Goal: Contribute content: Contribute content

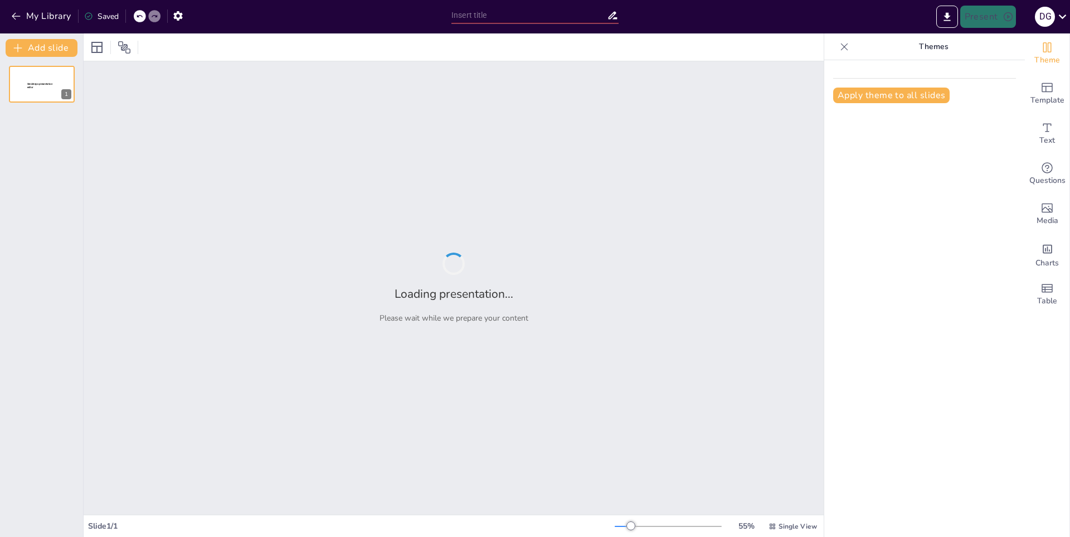
type input "El Sol: La Energía que Mueve al Mundo"
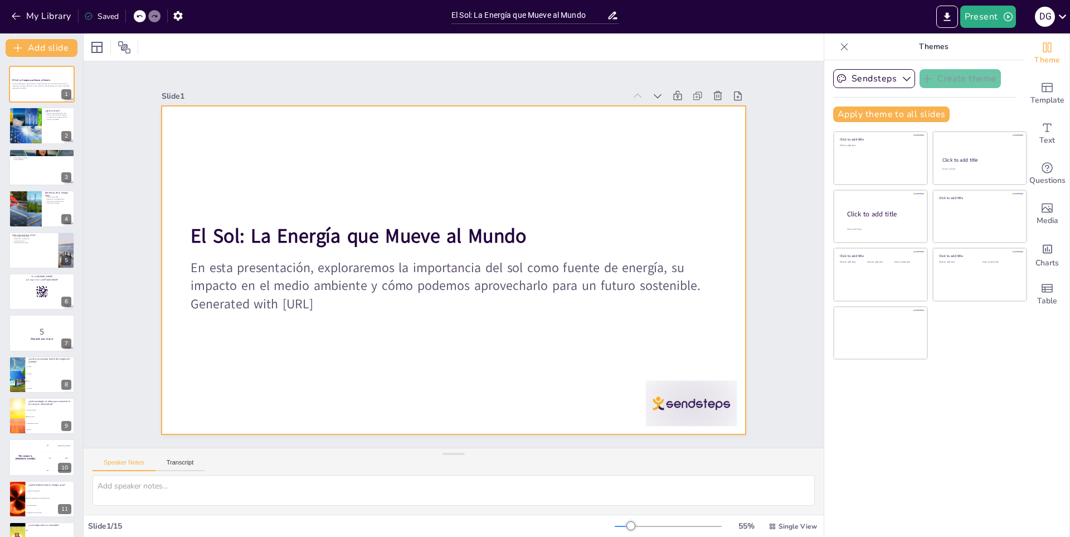
checkbox input "true"
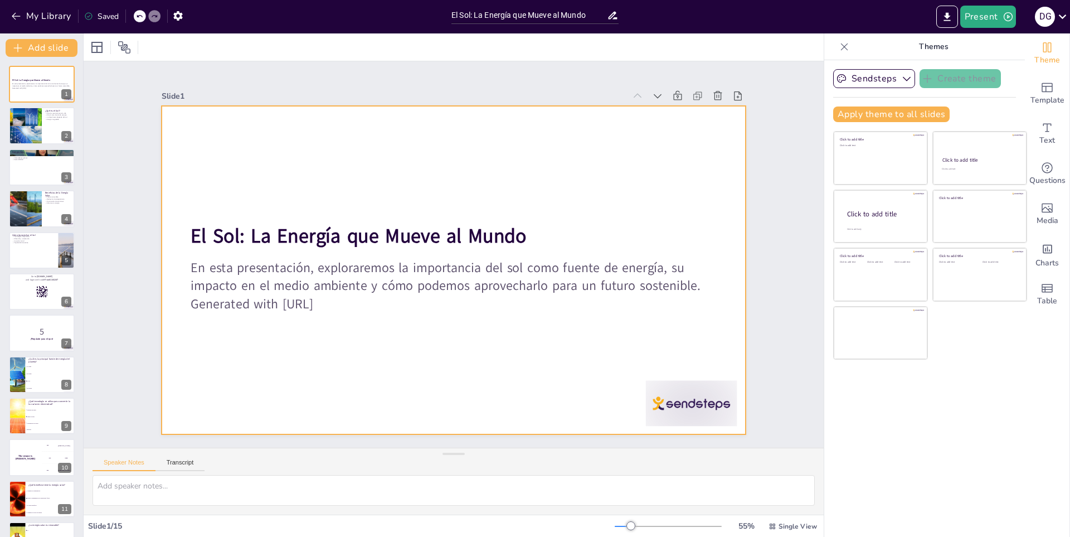
checkbox input "true"
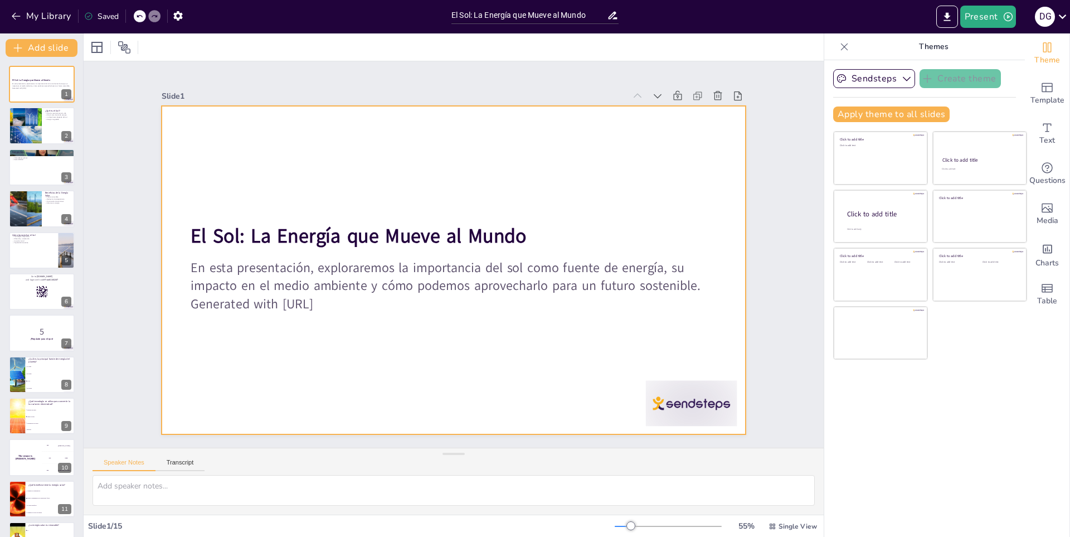
checkbox input "true"
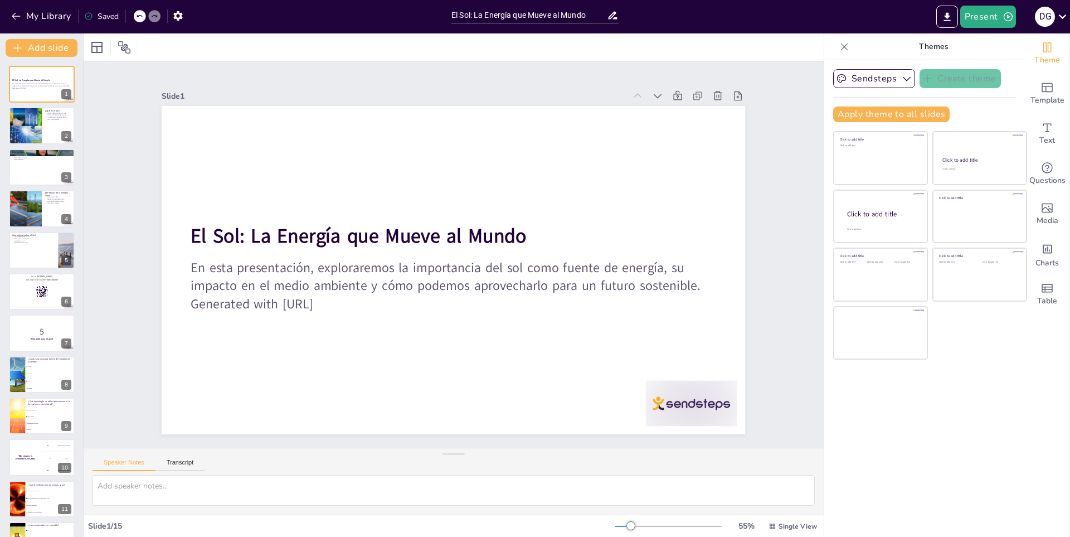
checkbox input "true"
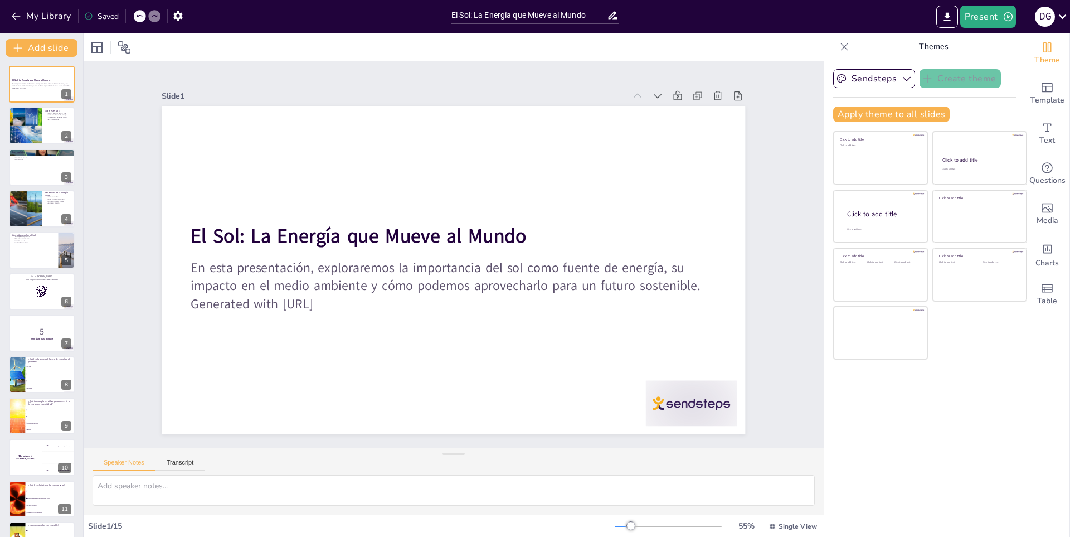
checkbox input "true"
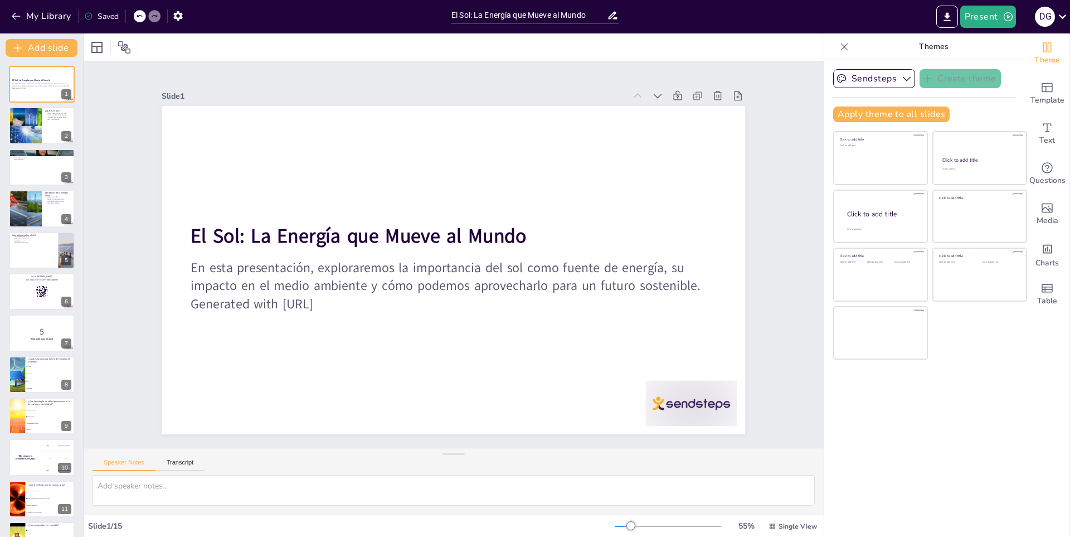
checkbox input "true"
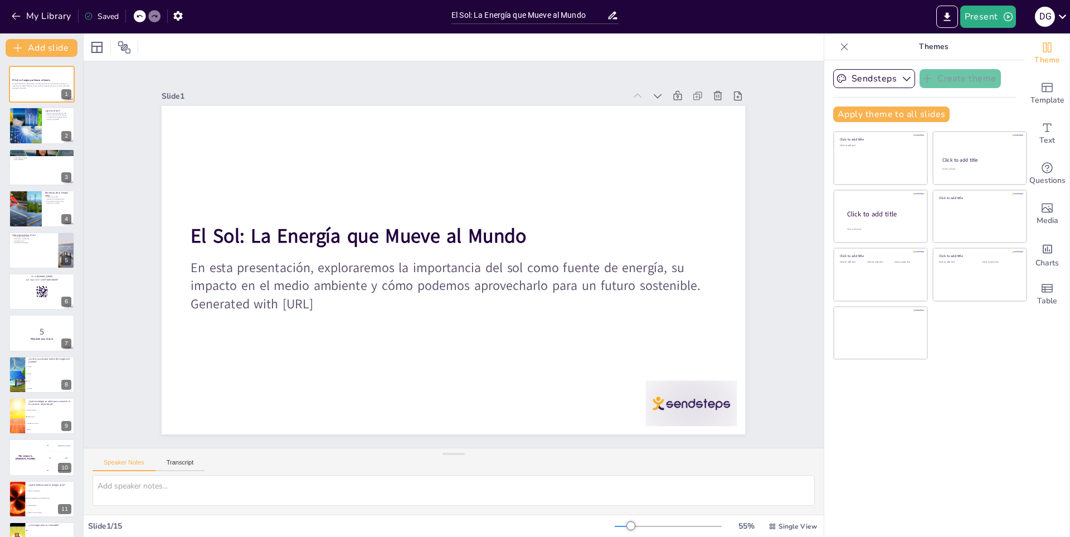
checkbox input "true"
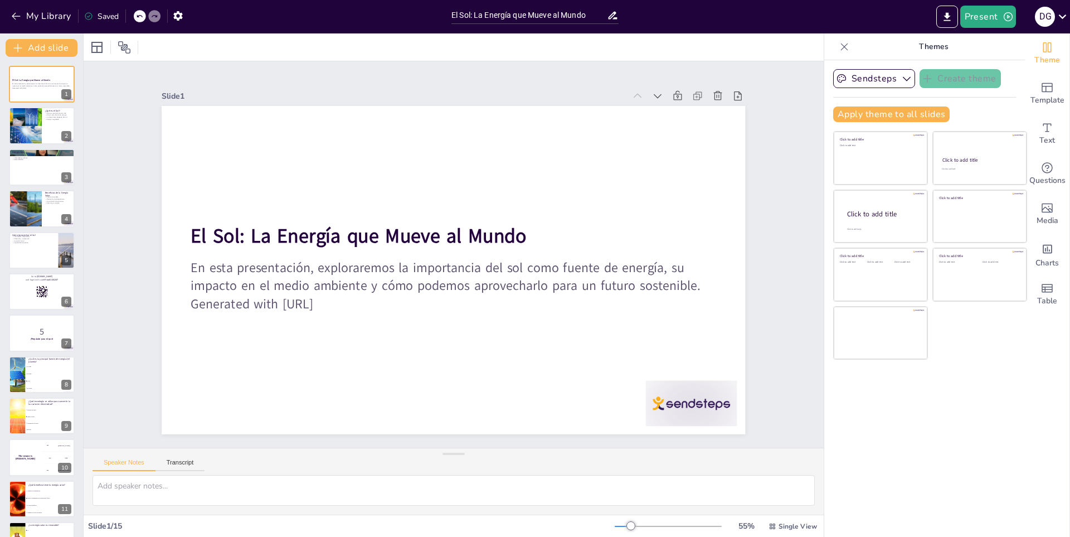
checkbox input "true"
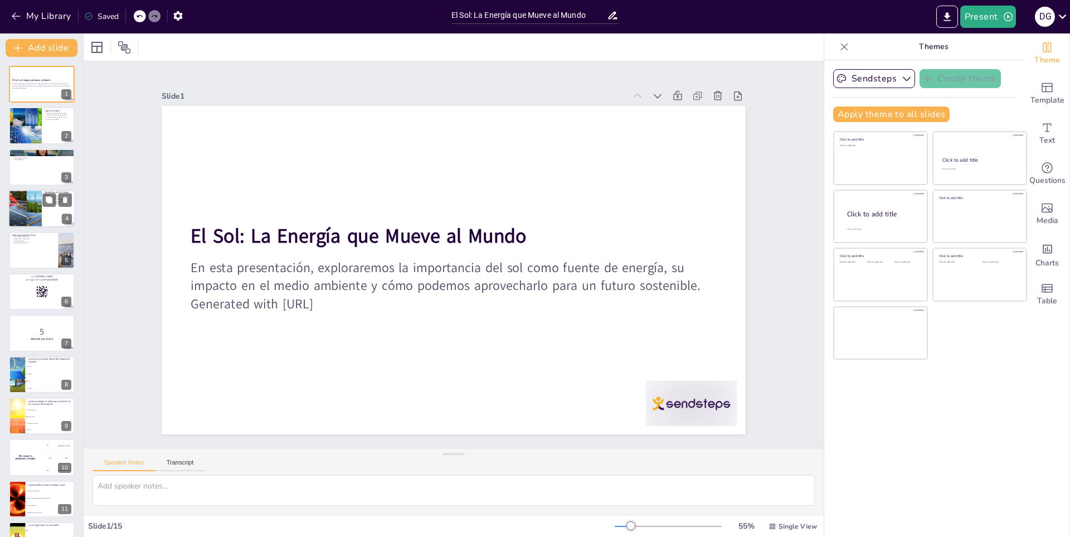
checkbox input "true"
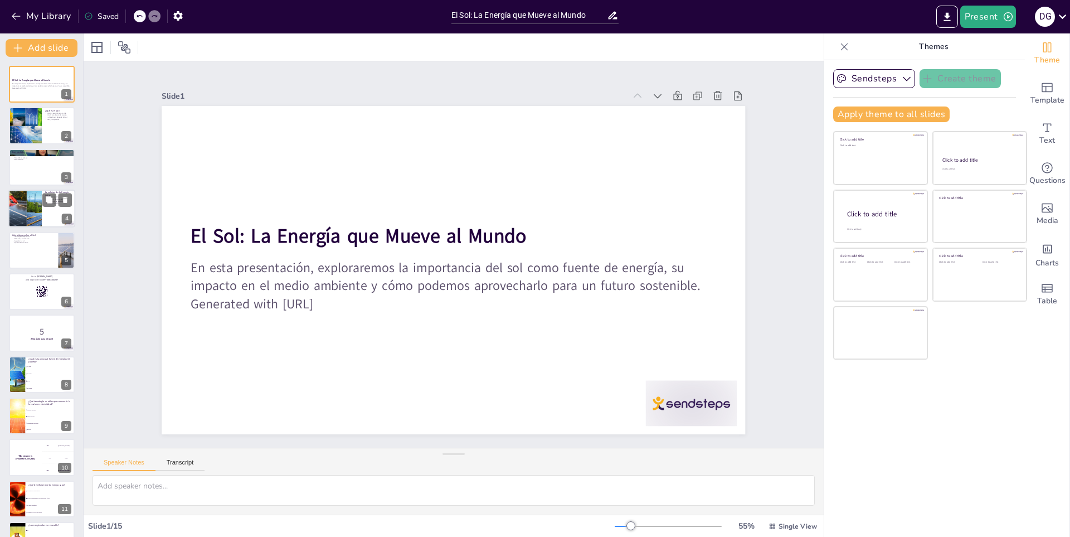
checkbox input "true"
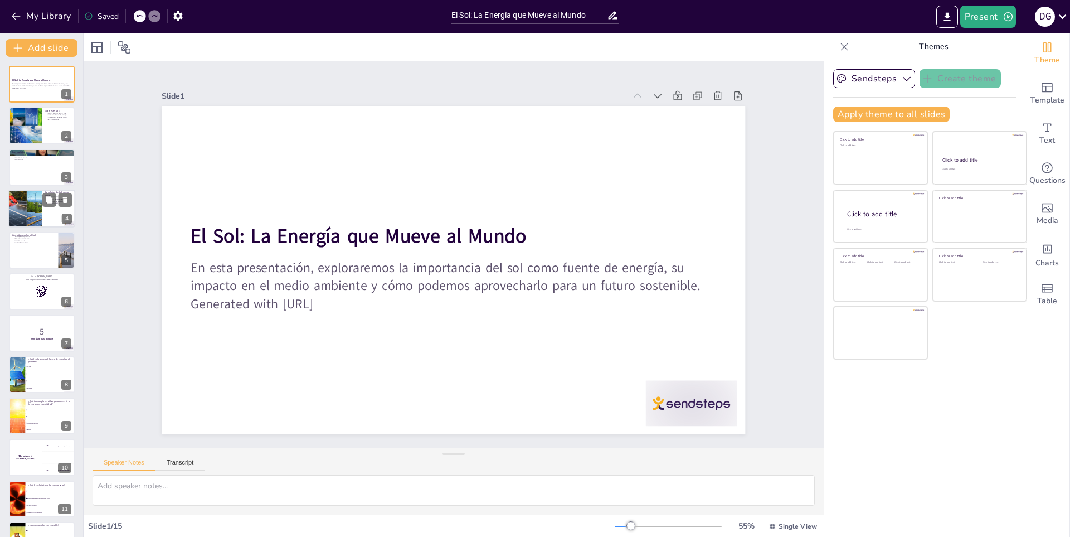
checkbox input "true"
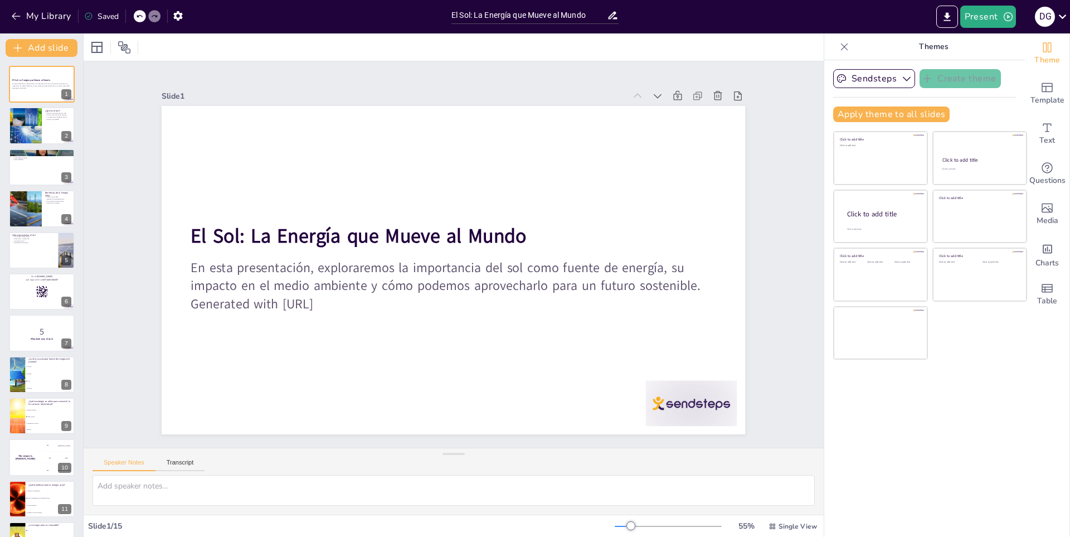
checkbox input "true"
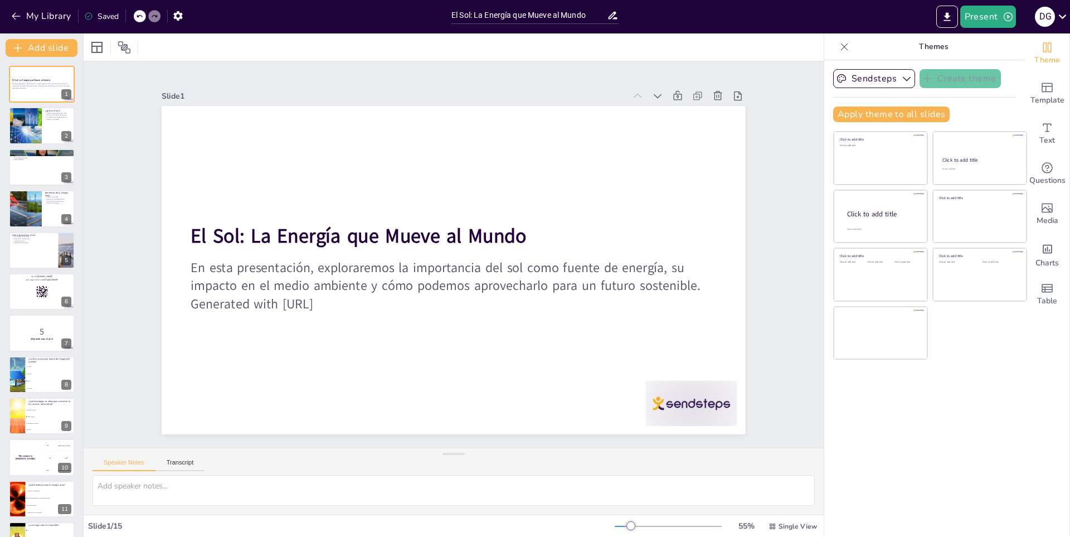
checkbox input "true"
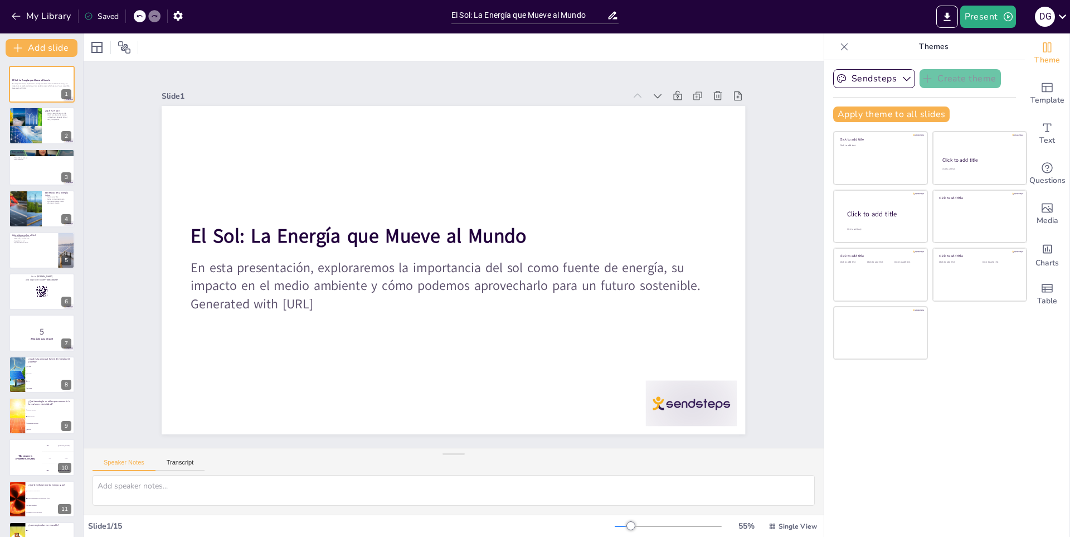
checkbox input "true"
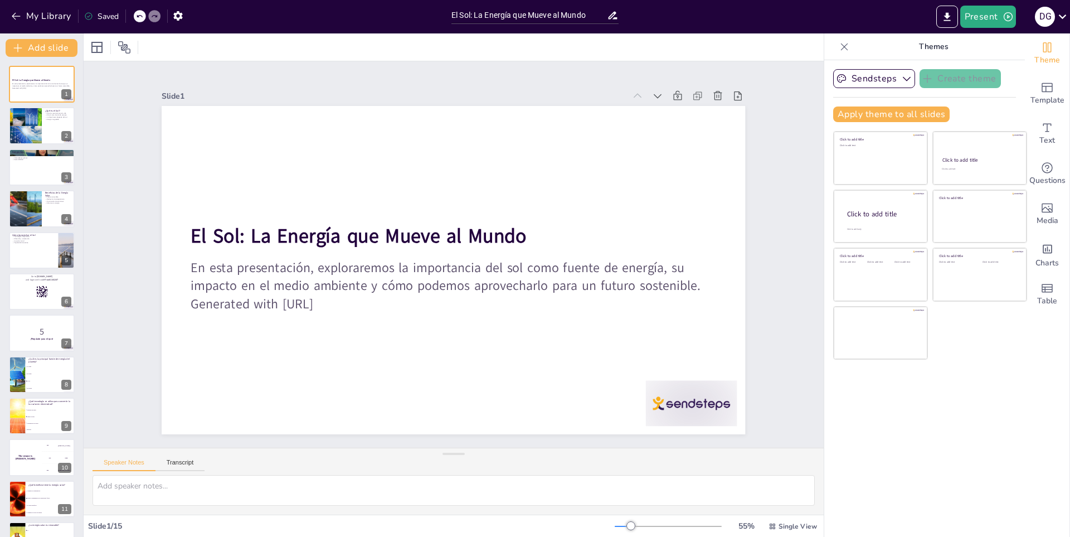
checkbox input "true"
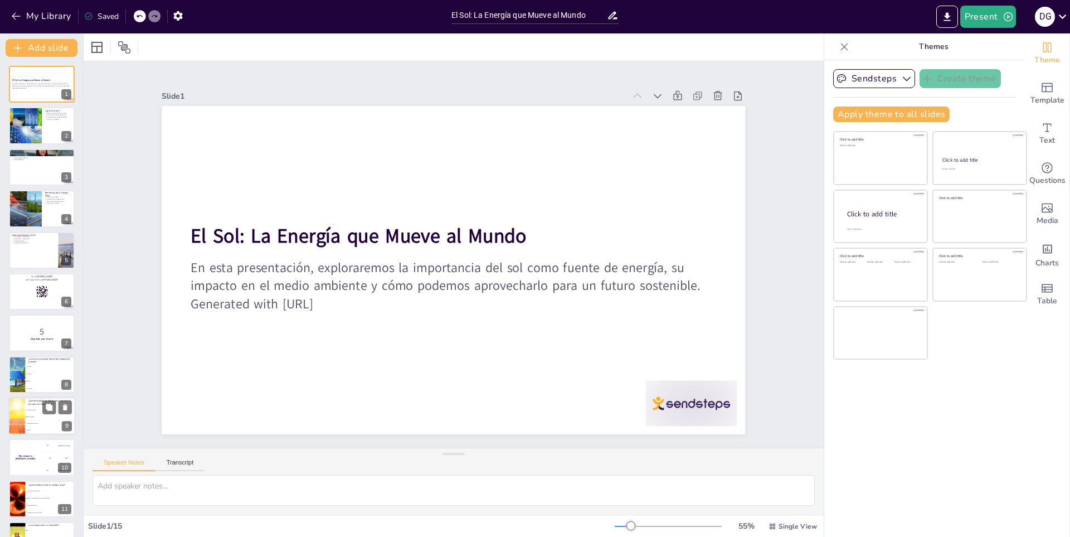
checkbox input "true"
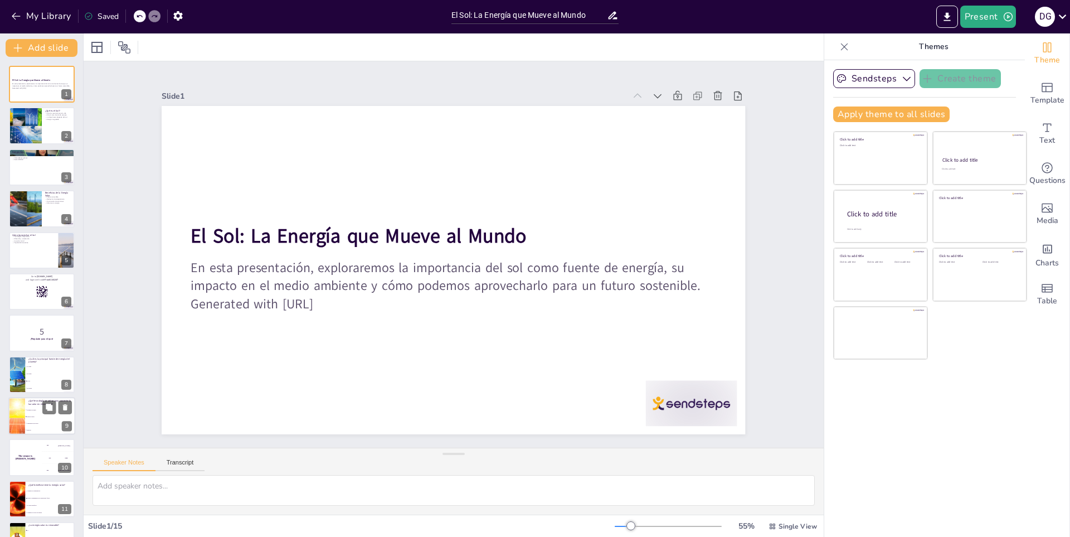
checkbox input "true"
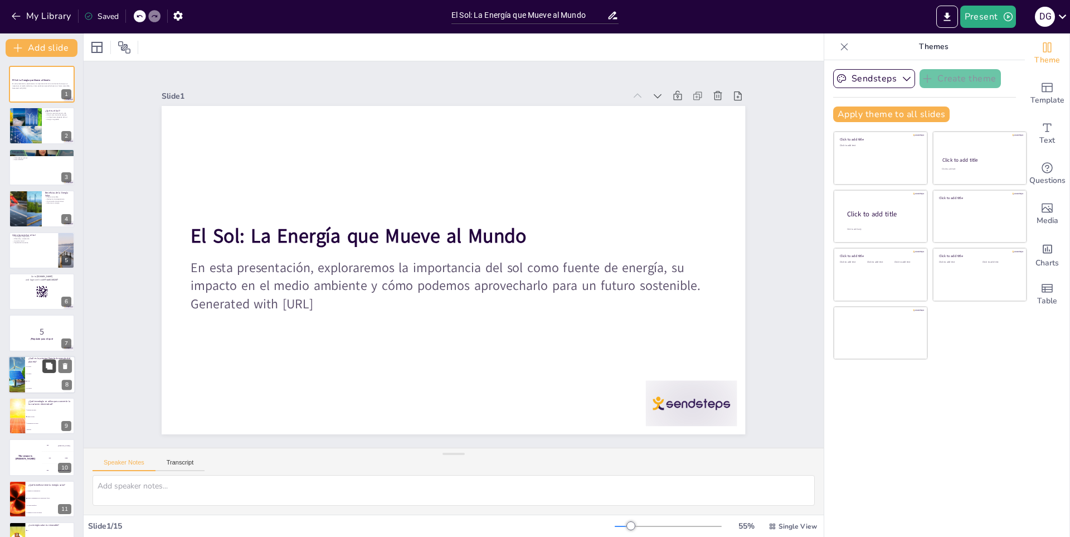
checkbox input "true"
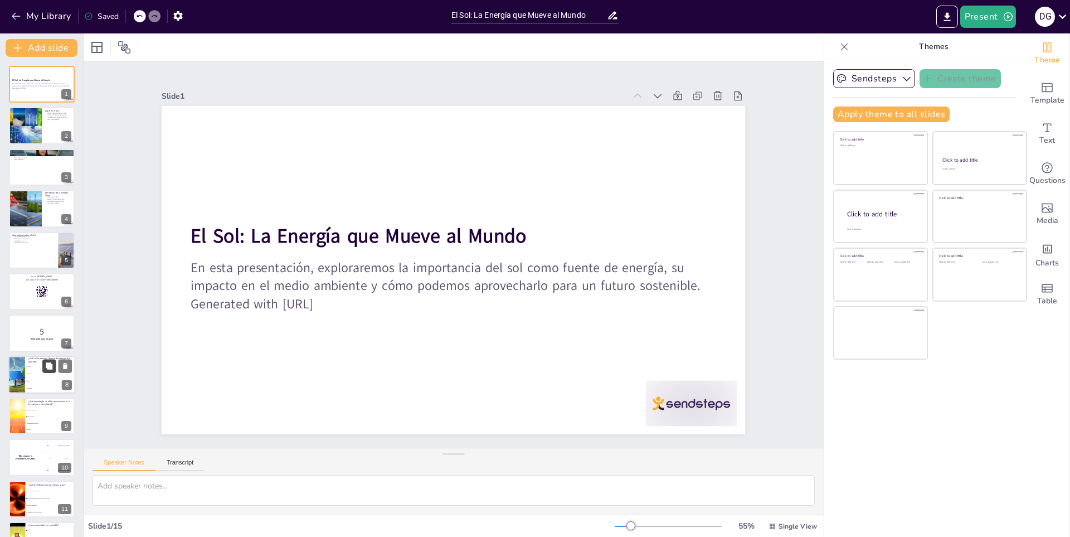
checkbox input "true"
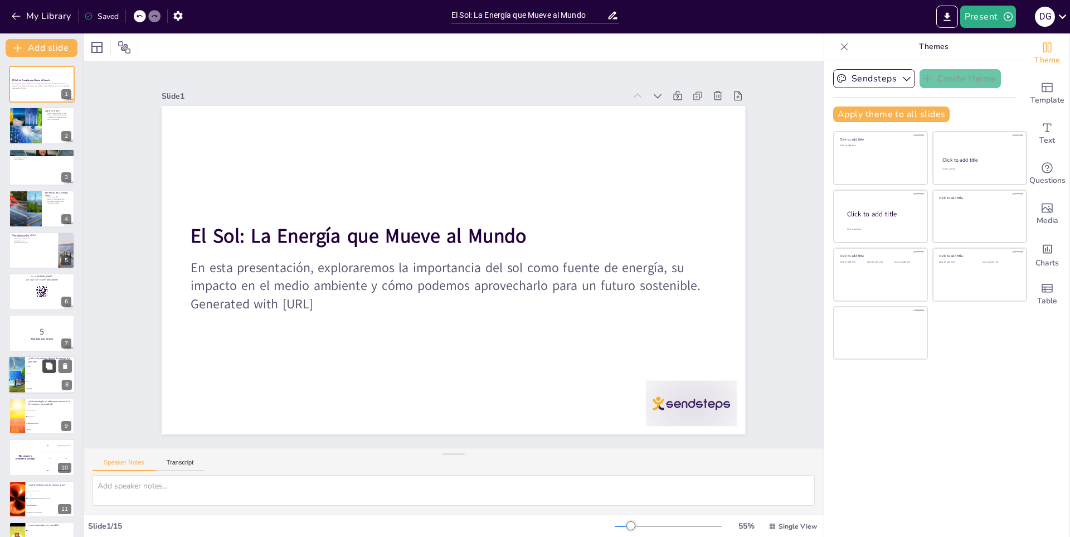
checkbox input "true"
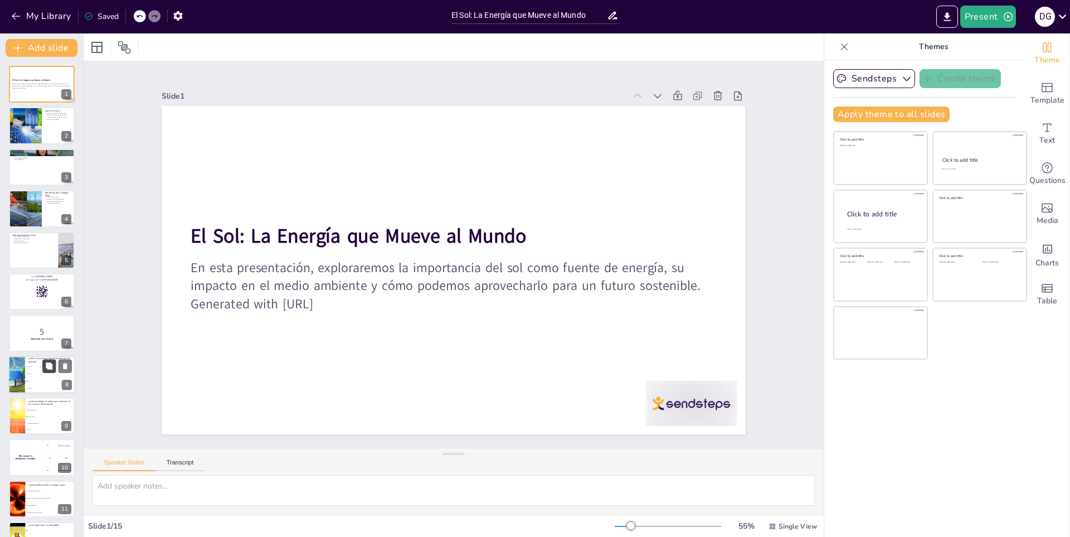
checkbox input "true"
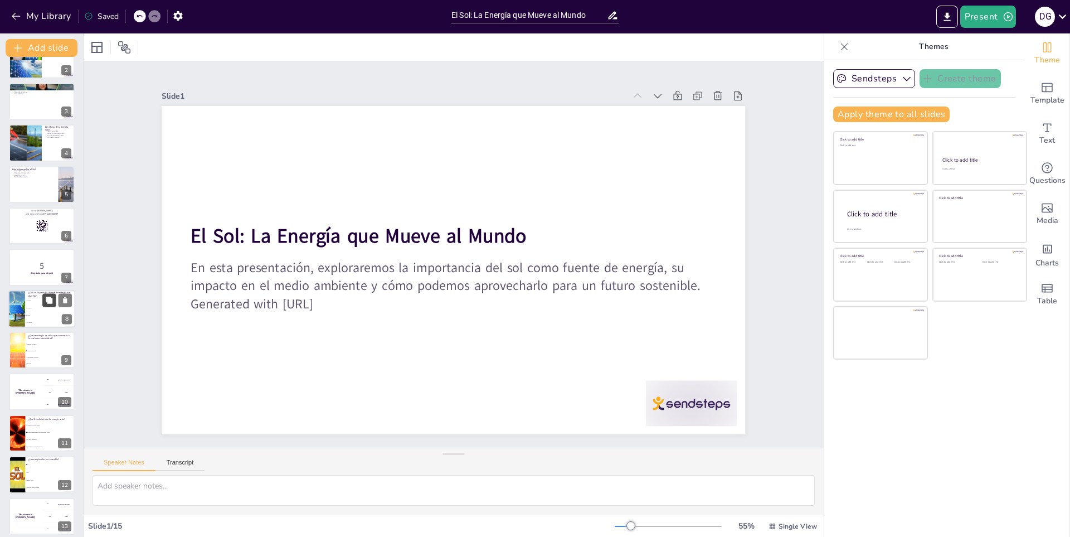
checkbox input "true"
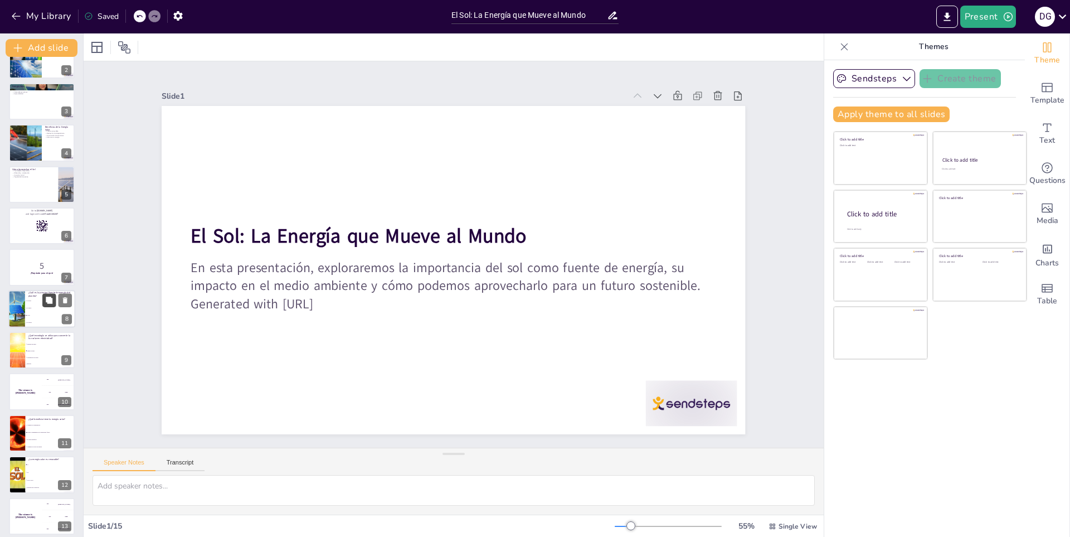
checkbox input "true"
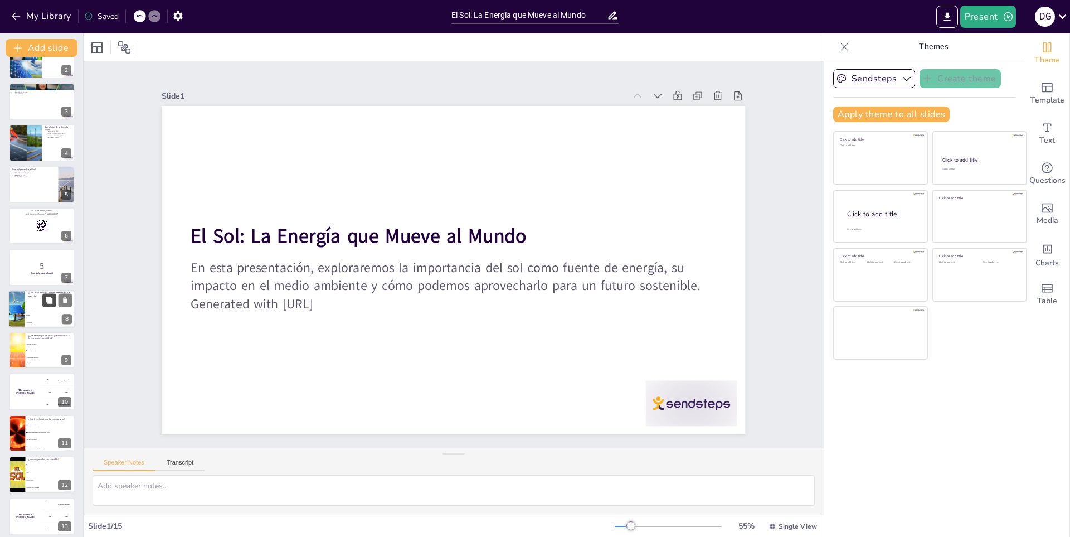
checkbox input "true"
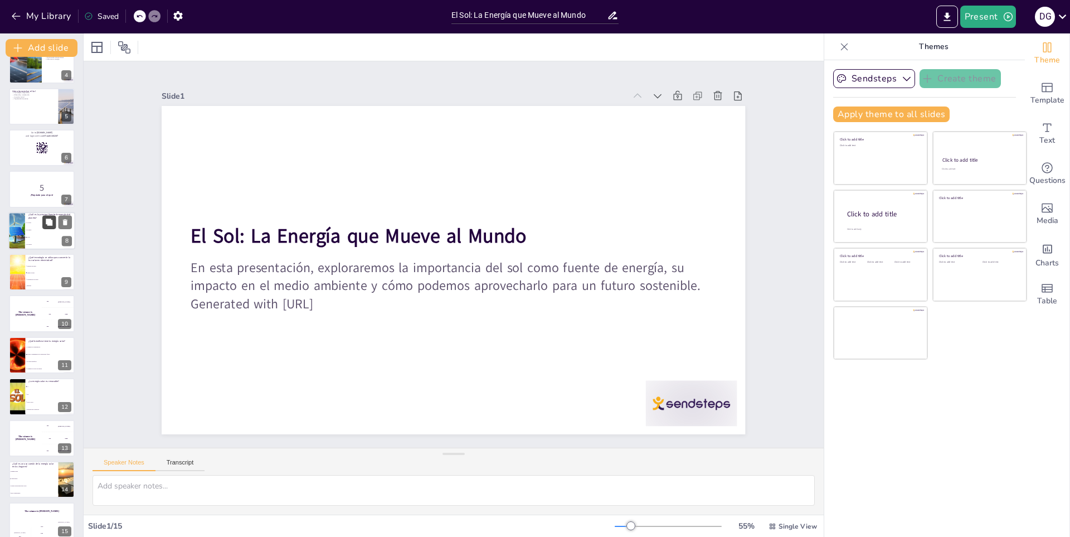
checkbox input "true"
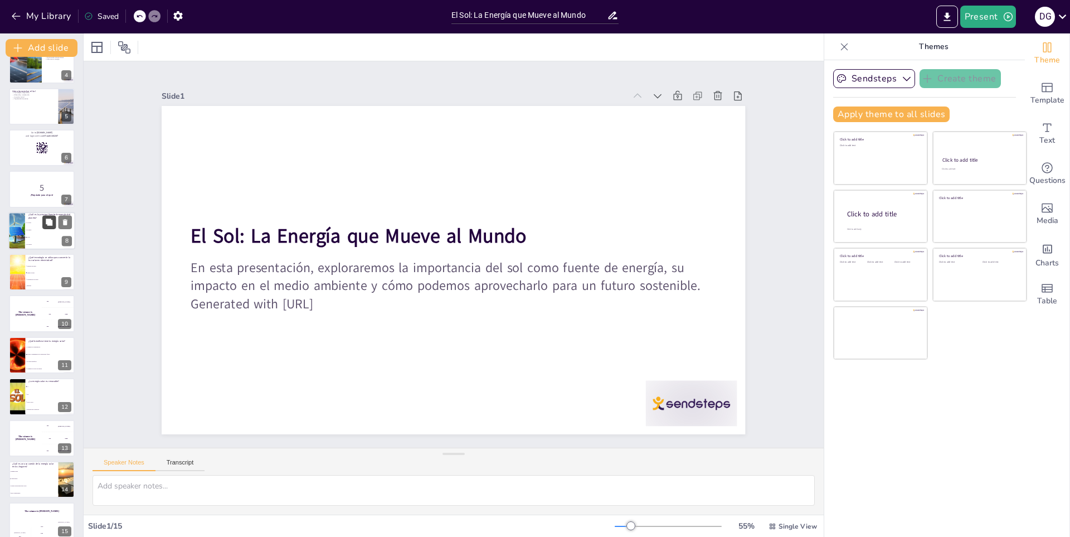
checkbox input "true"
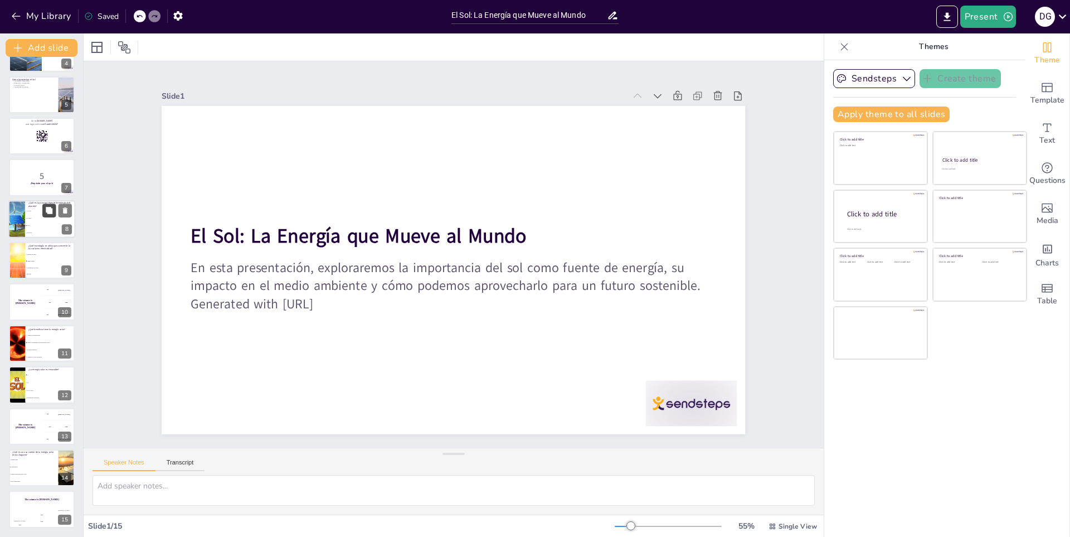
checkbox input "true"
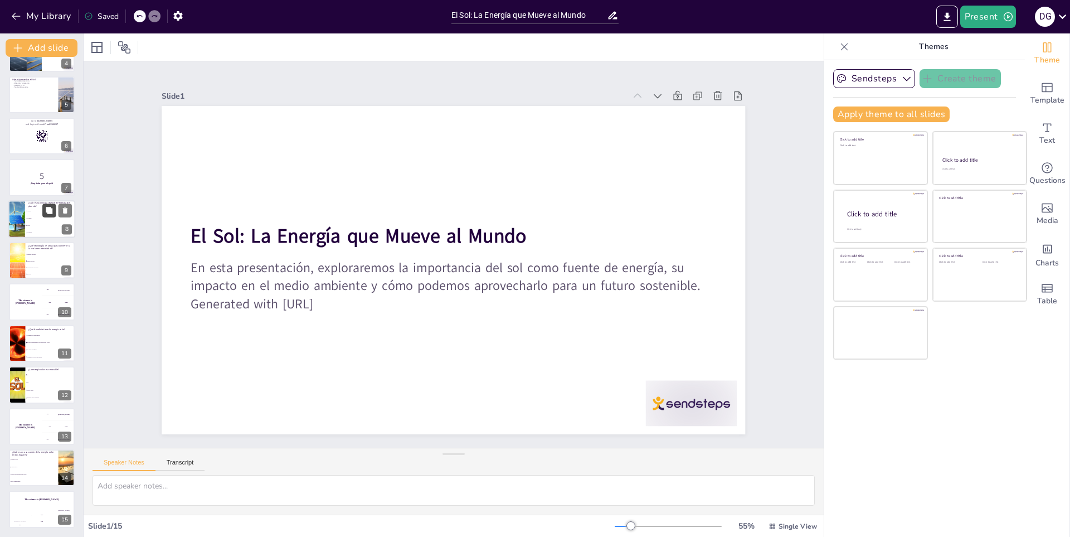
checkbox input "true"
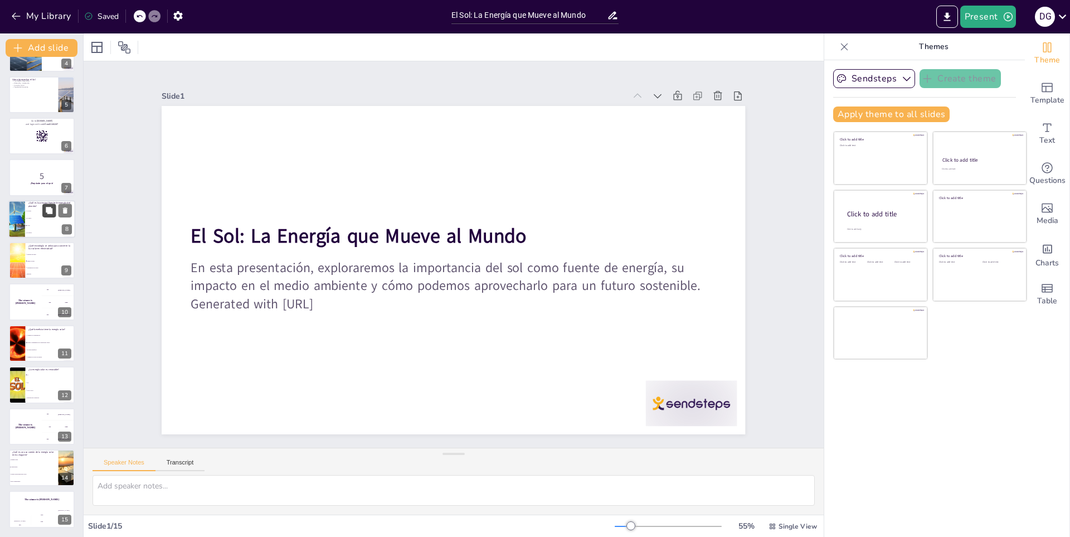
checkbox input "true"
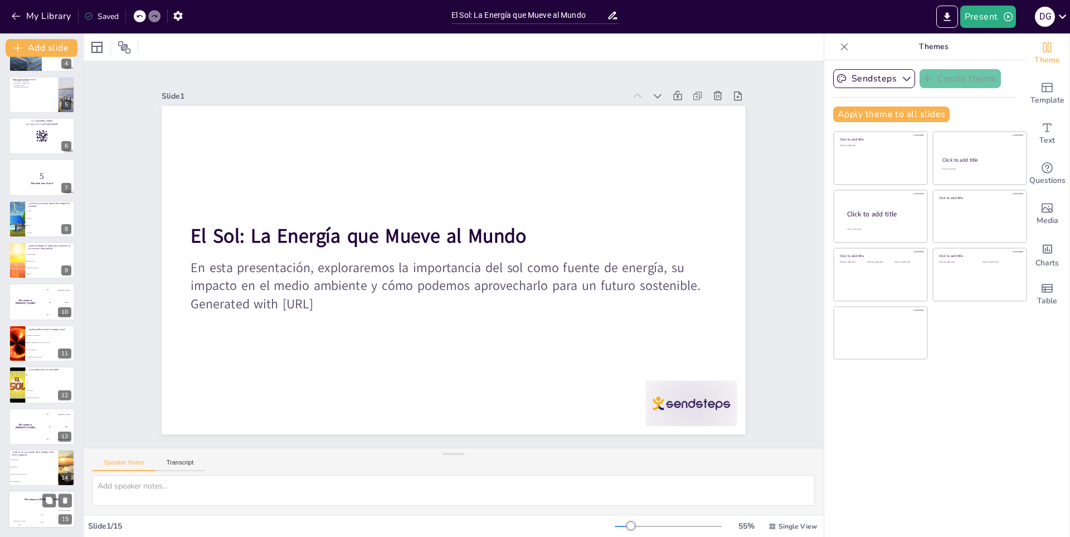
checkbox input "true"
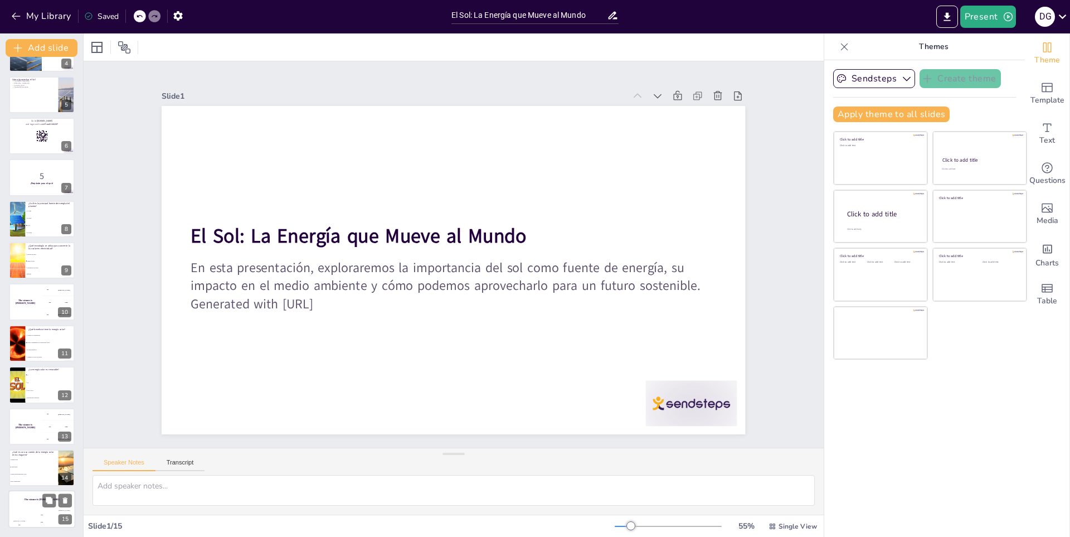
checkbox input "true"
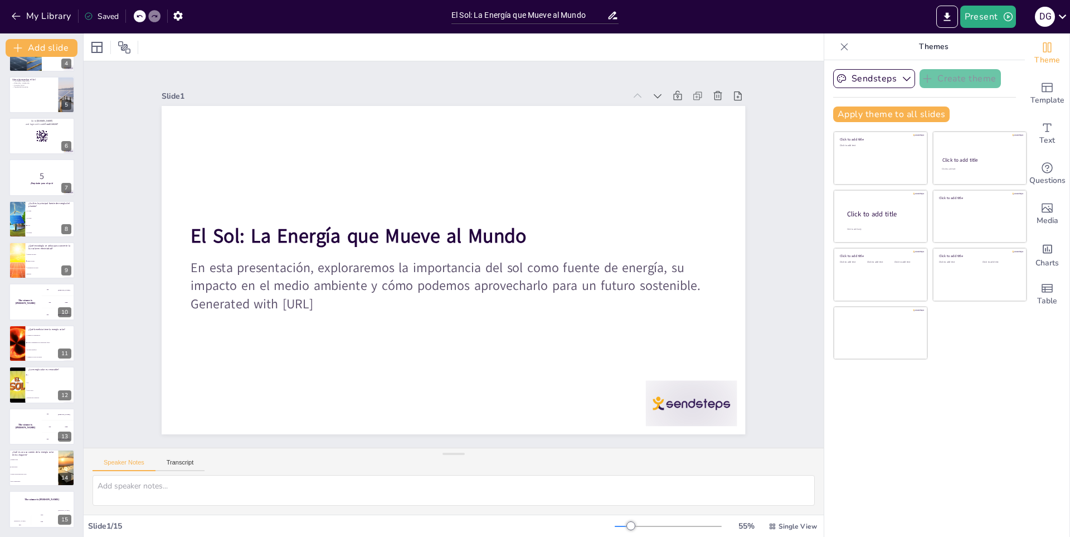
checkbox input "true"
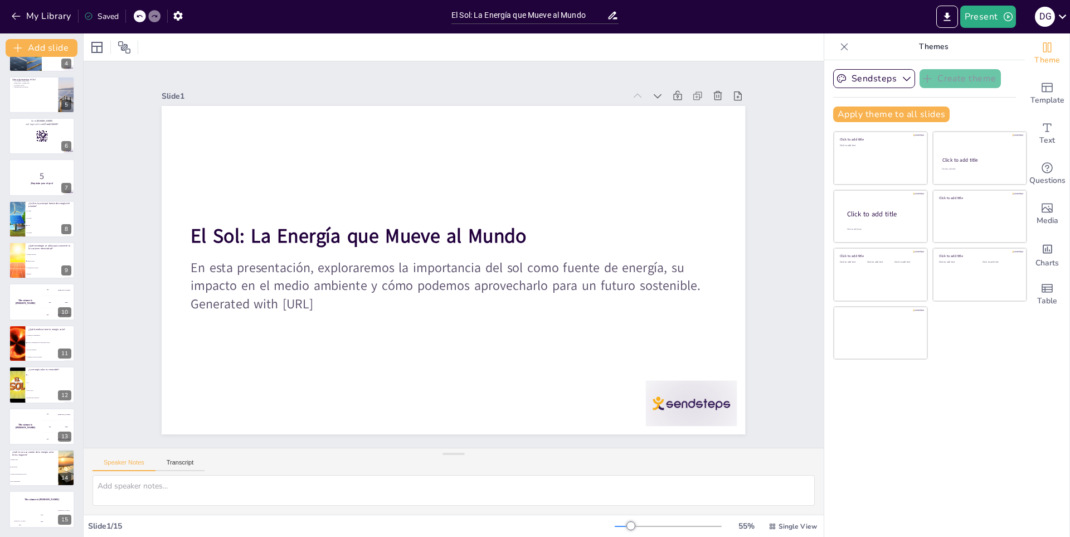
checkbox input "true"
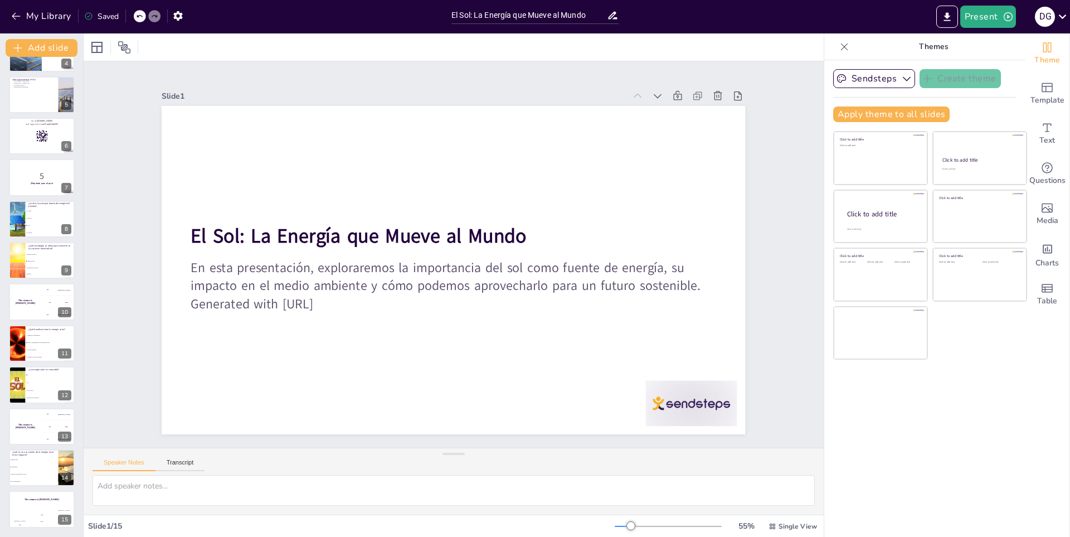
checkbox input "true"
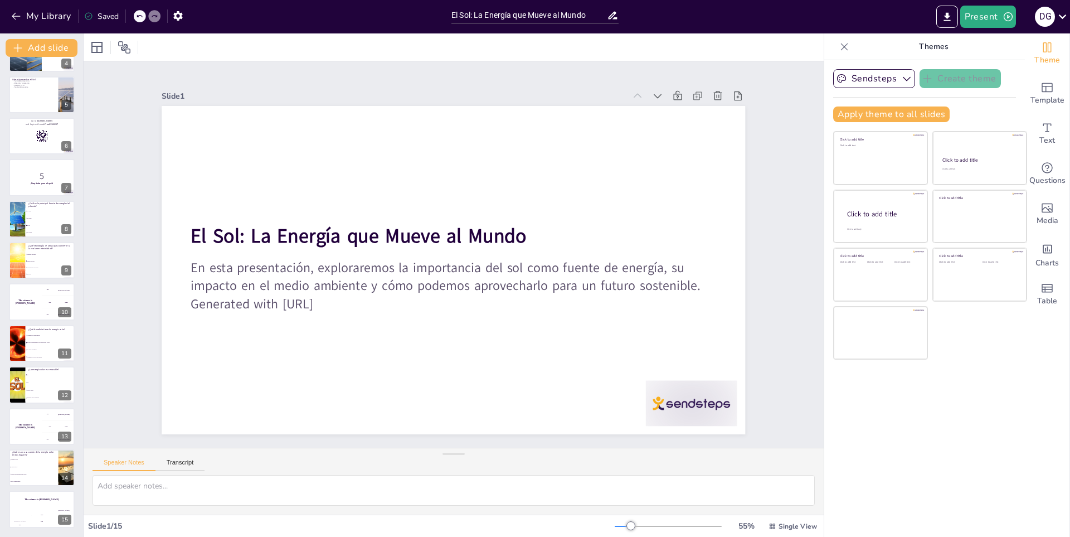
checkbox input "true"
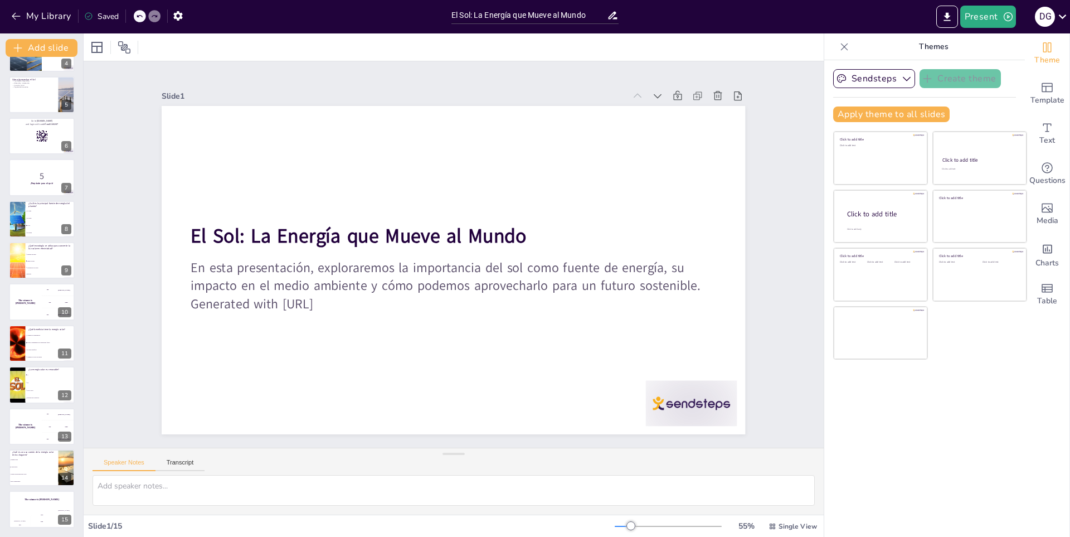
checkbox input "true"
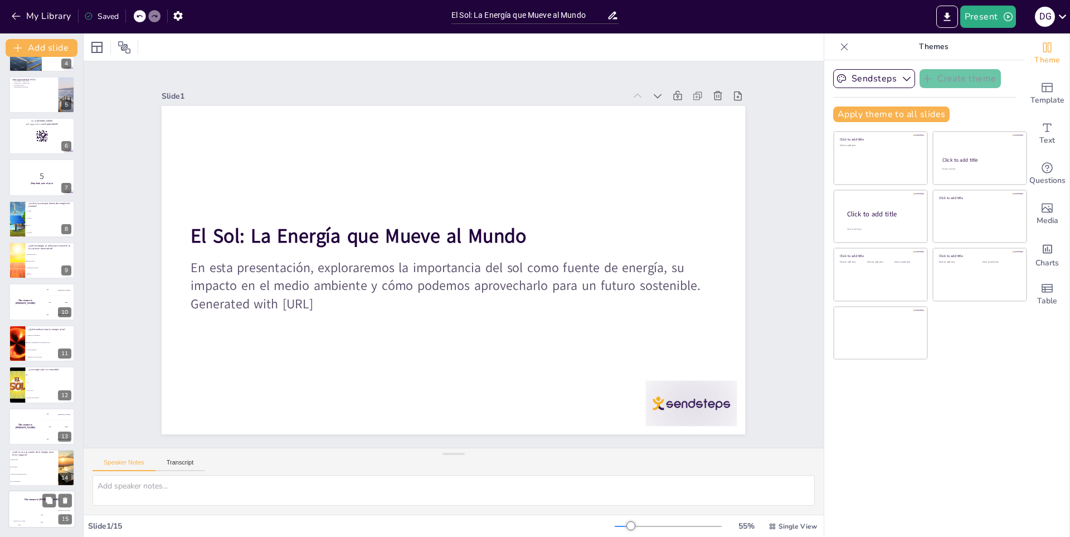
checkbox input "true"
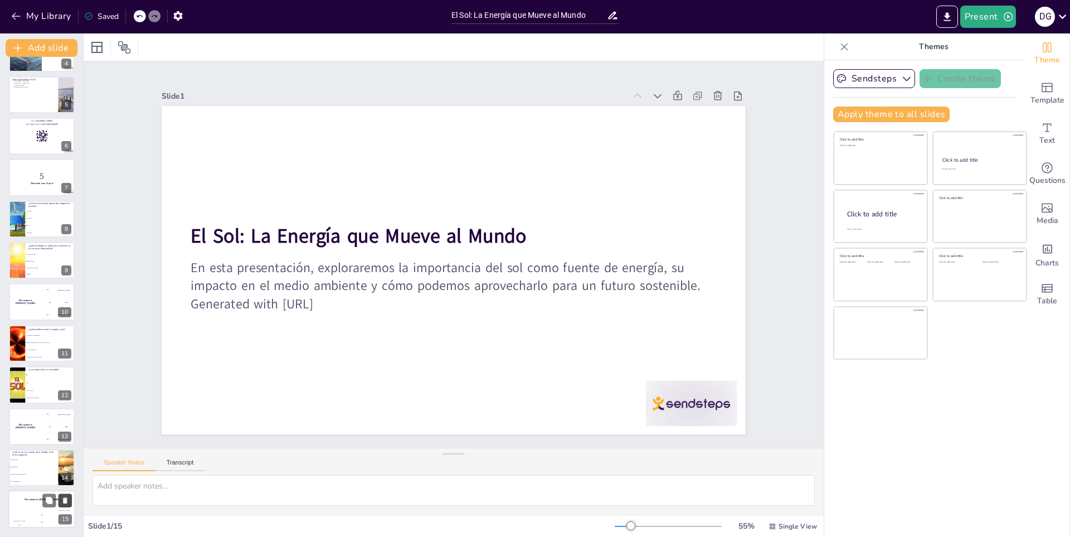
checkbox input "true"
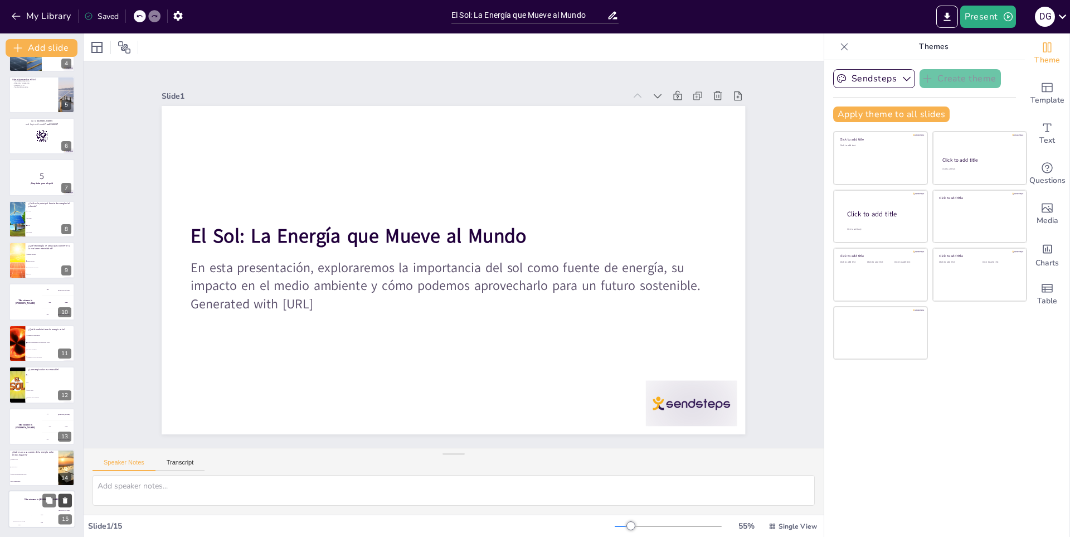
drag, startPoint x: 36, startPoint y: 496, endPoint x: 63, endPoint y: 501, distance: 27.2
click at [63, 501] on icon at bounding box center [65, 501] width 8 height 8
type textarea "La respuesta correcta es "Calentar agua", un uso común de la energía solar en l…"
checkbox input "true"
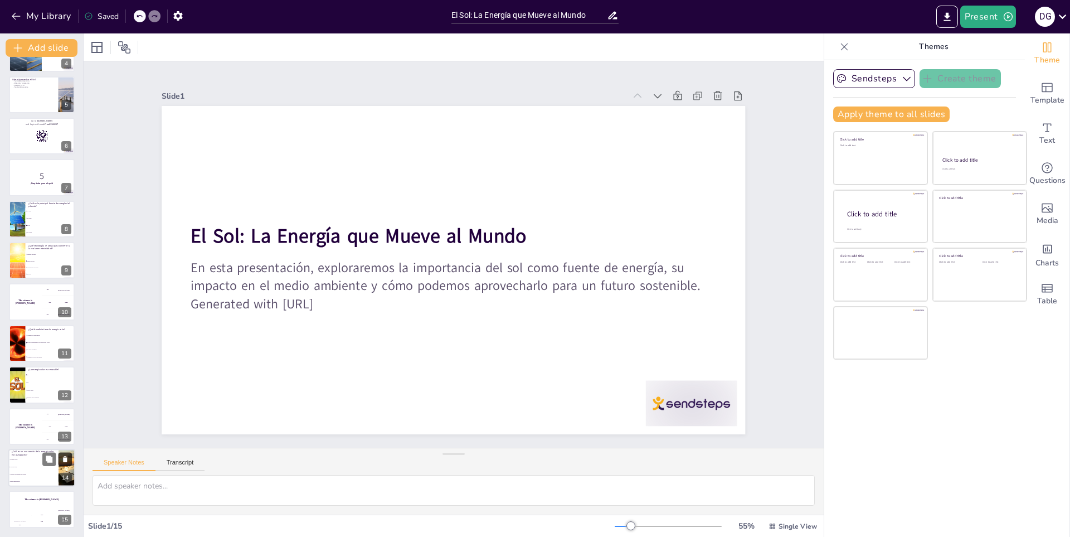
checkbox input "true"
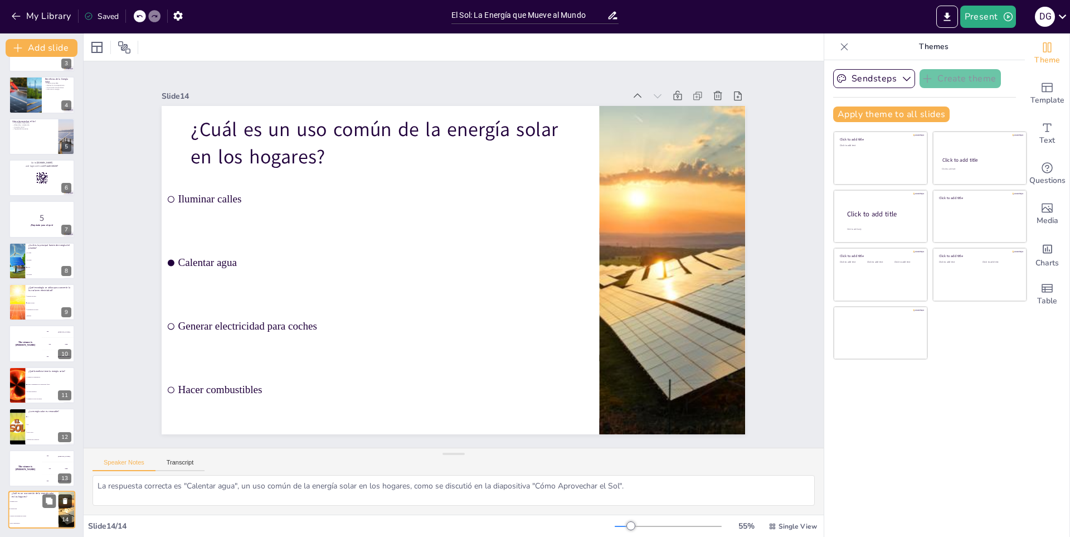
checkbox input "true"
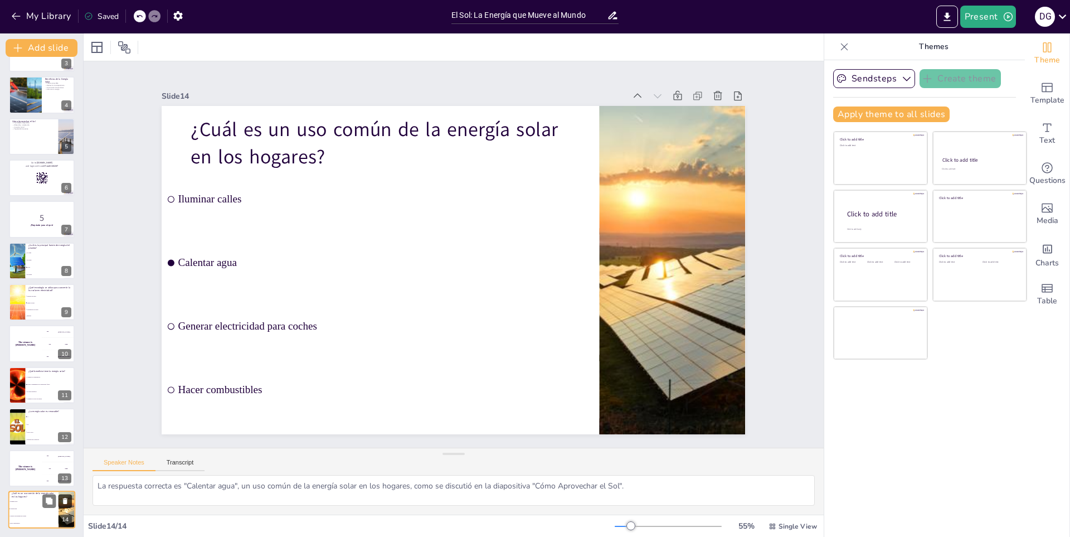
checkbox input "true"
click at [64, 499] on icon at bounding box center [65, 501] width 4 height 6
checkbox input "true"
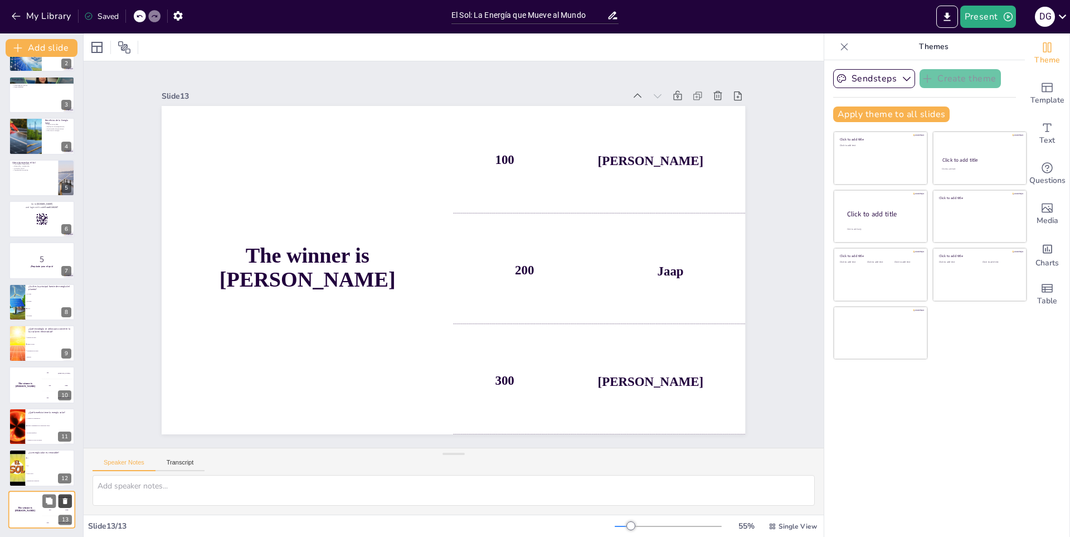
click at [64, 499] on icon at bounding box center [65, 501] width 4 height 6
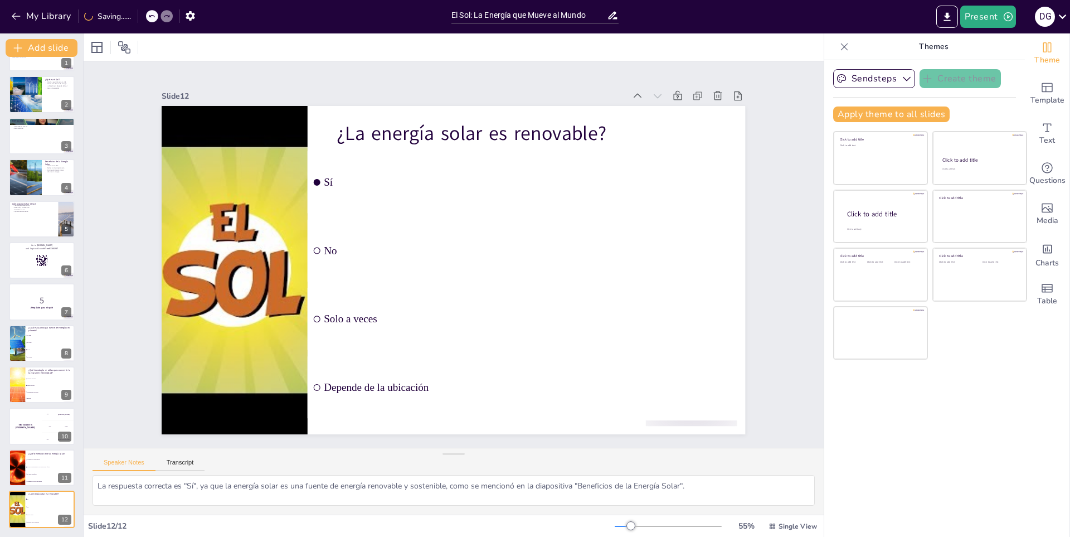
click at [64, 499] on icon at bounding box center [64, 501] width 4 height 6
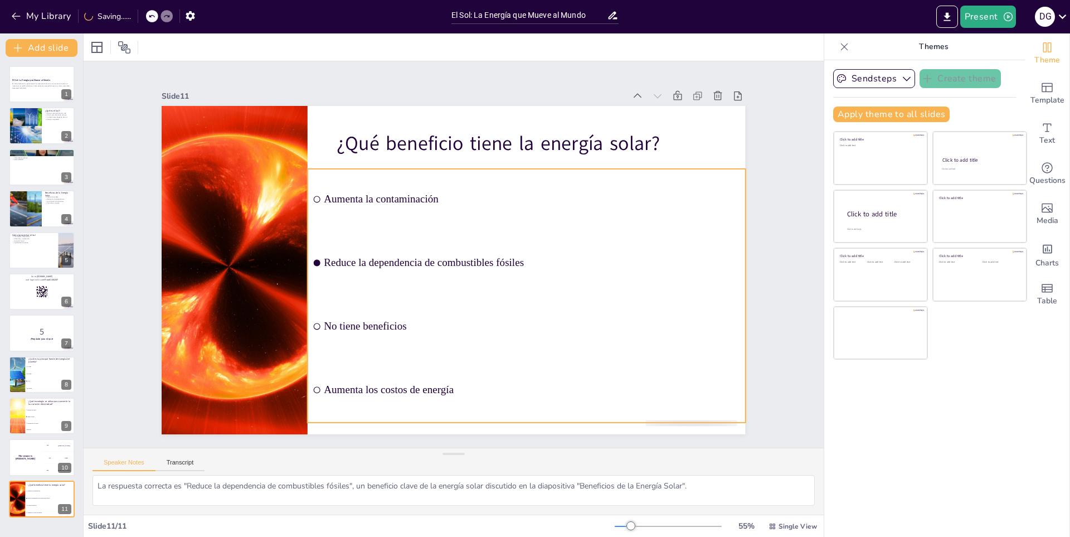
scroll to position [0, 0]
drag, startPoint x: 64, startPoint y: 499, endPoint x: 65, endPoint y: 485, distance: 14.0
click at [65, 485] on ul "Aumenta la contaminación Reduce la dependencia de combustibles fósiles No tiene…" at bounding box center [51, 493] width 50 height 28
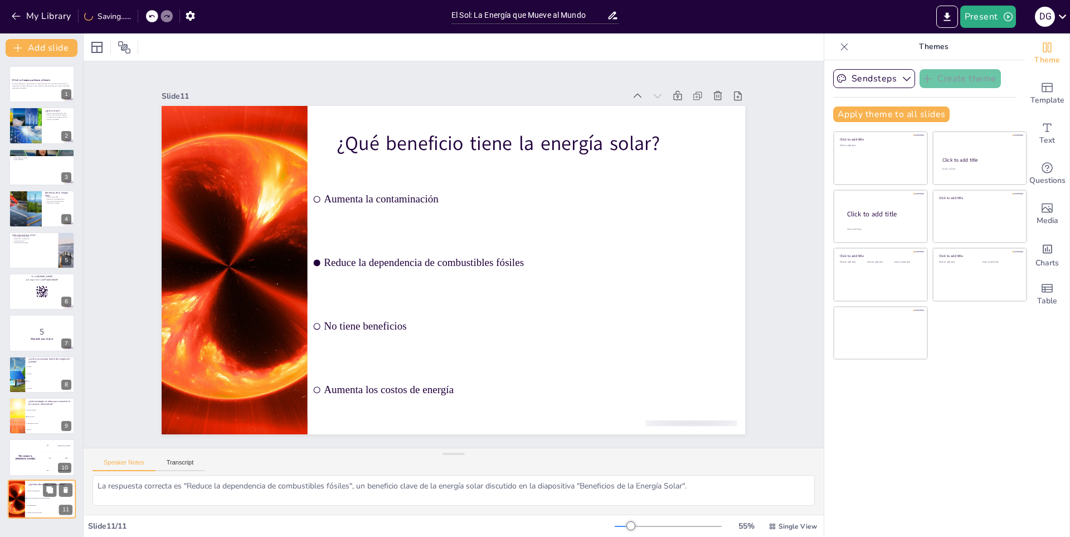
click at [65, 485] on button at bounding box center [65, 489] width 13 height 13
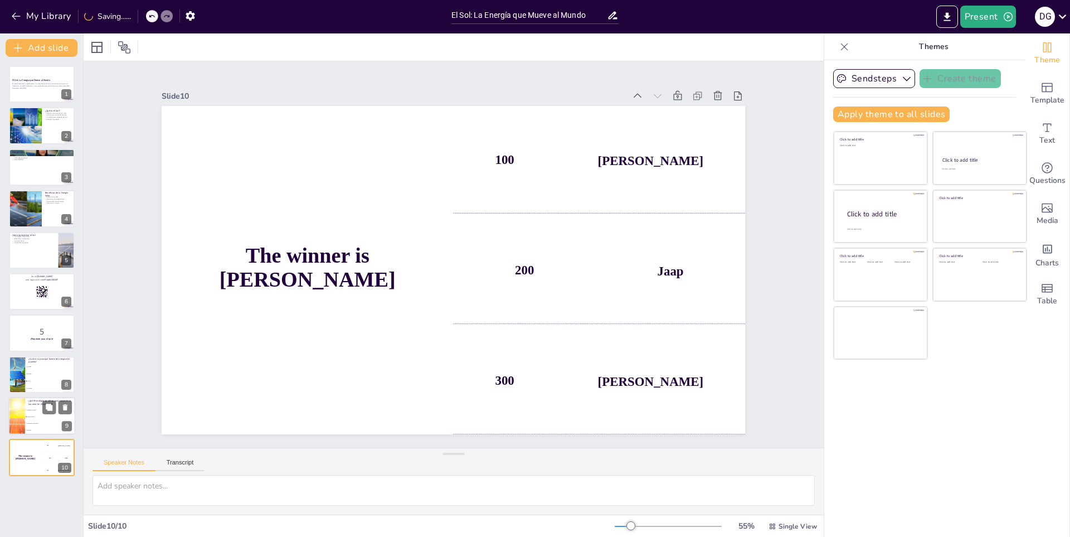
drag, startPoint x: 65, startPoint y: 449, endPoint x: 73, endPoint y: 400, distance: 49.7
click at [66, 444] on div "The winner is [PERSON_NAME] 🏆 100 [PERSON_NAME] 200 Jaap 300 [PERSON_NAME] 10" at bounding box center [42, 457] width 66 height 37
drag, startPoint x: 64, startPoint y: 407, endPoint x: 64, endPoint y: 414, distance: 6.7
click at [64, 406] on icon at bounding box center [65, 407] width 4 height 6
click at [64, 407] on icon at bounding box center [65, 407] width 4 height 6
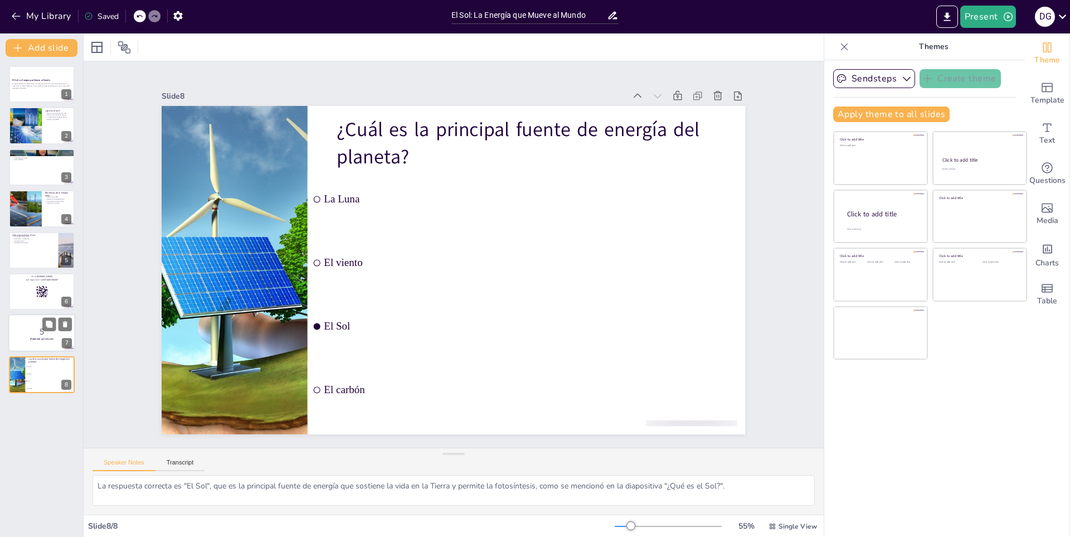
drag, startPoint x: 64, startPoint y: 360, endPoint x: 62, endPoint y: 332, distance: 28.0
click at [64, 359] on button at bounding box center [64, 365] width 13 height 13
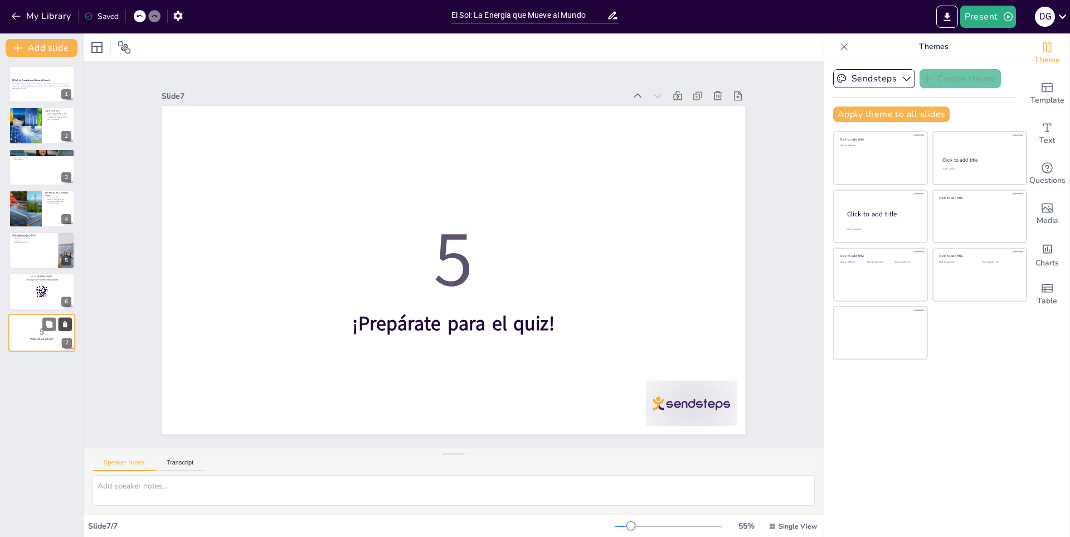
click at [65, 319] on button at bounding box center [65, 324] width 13 height 13
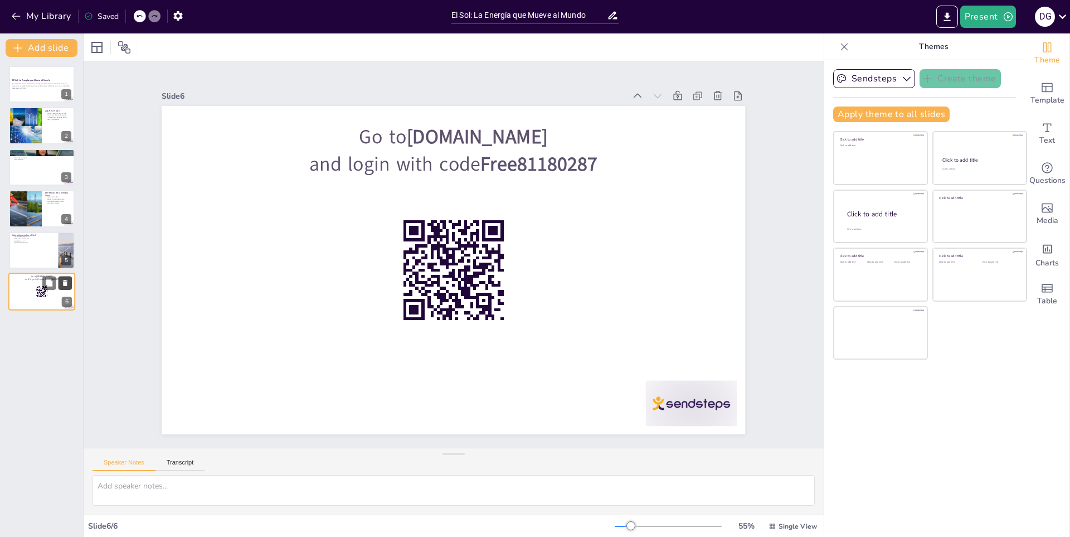
click at [65, 283] on icon at bounding box center [65, 283] width 4 height 6
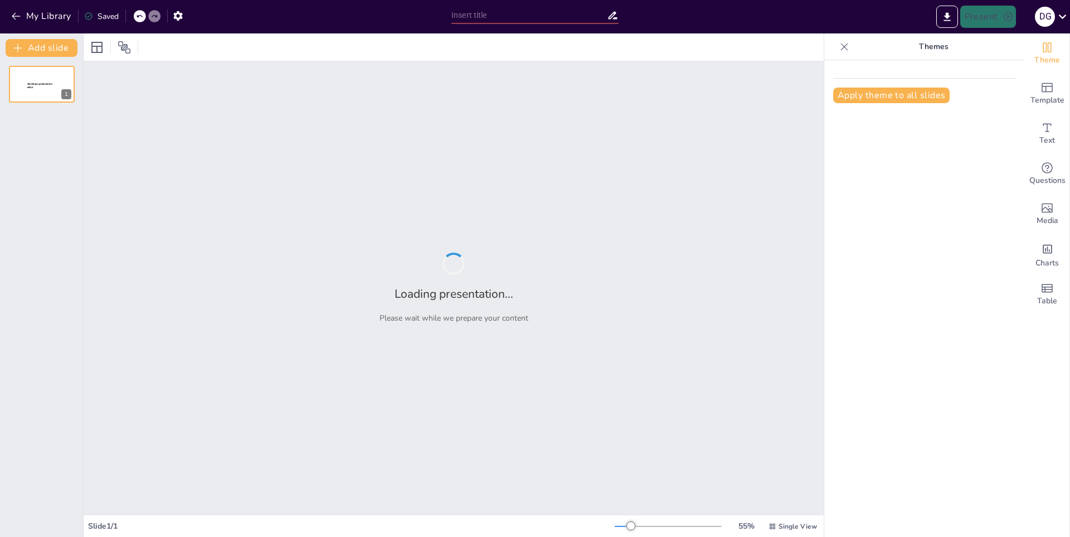
type input "El Ciclo de Vida del Sol"
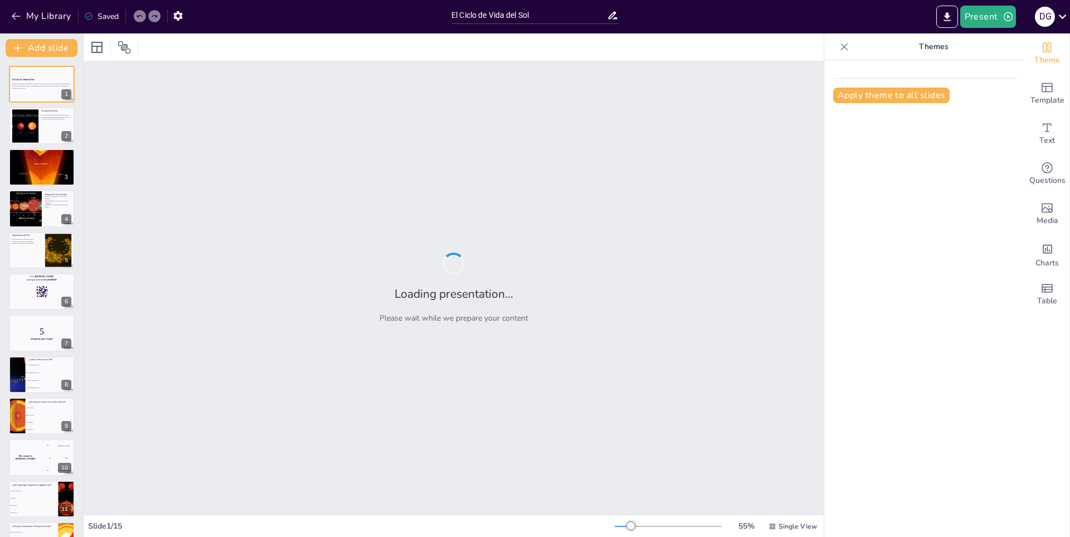
checkbox input "true"
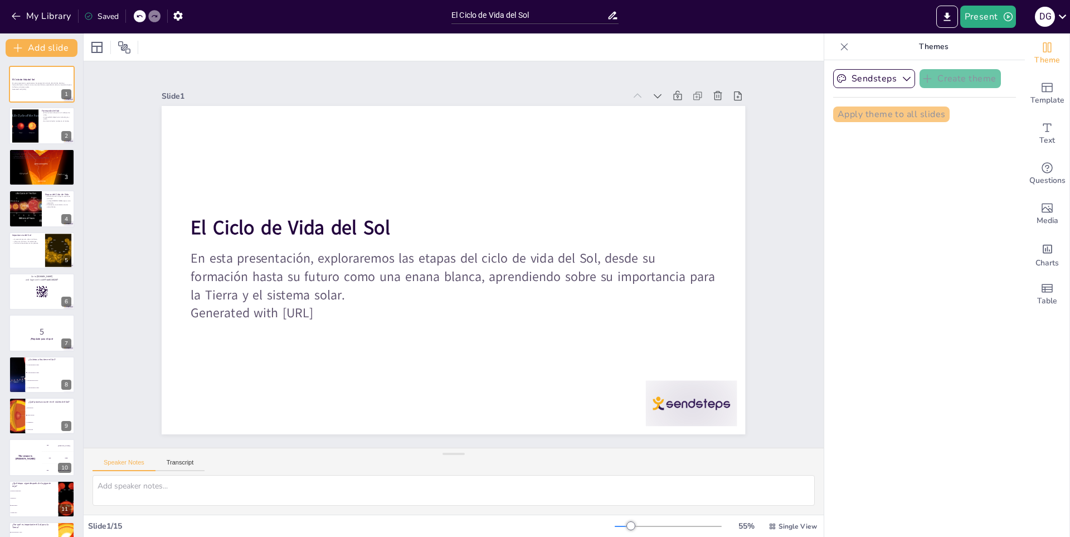
checkbox input "true"
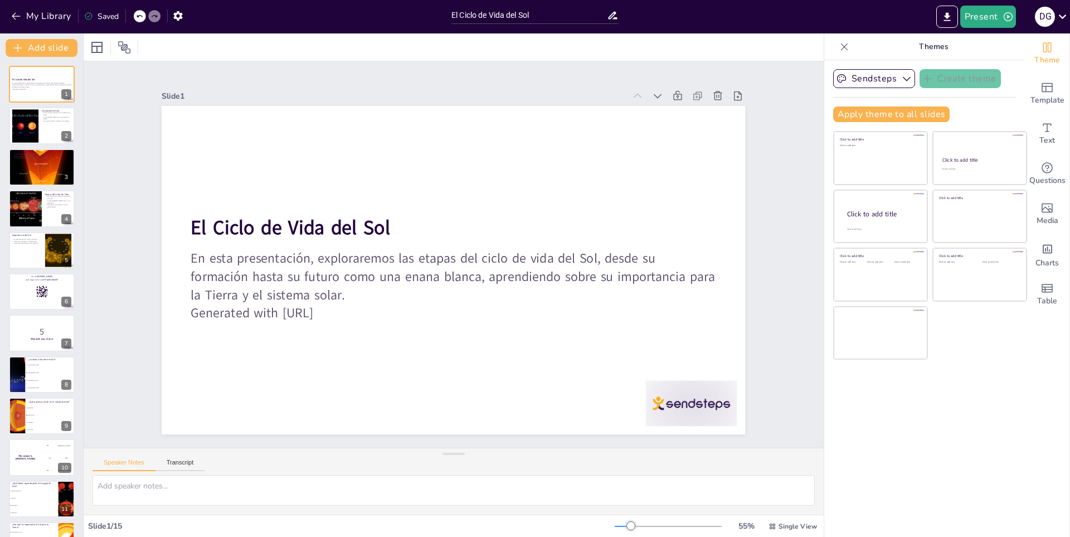
checkbox input "true"
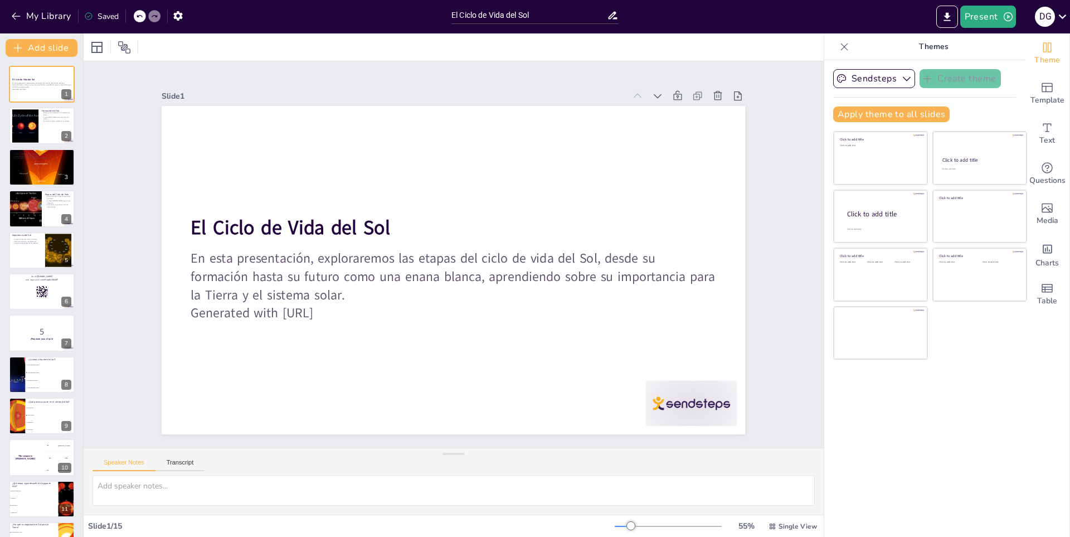
checkbox input "true"
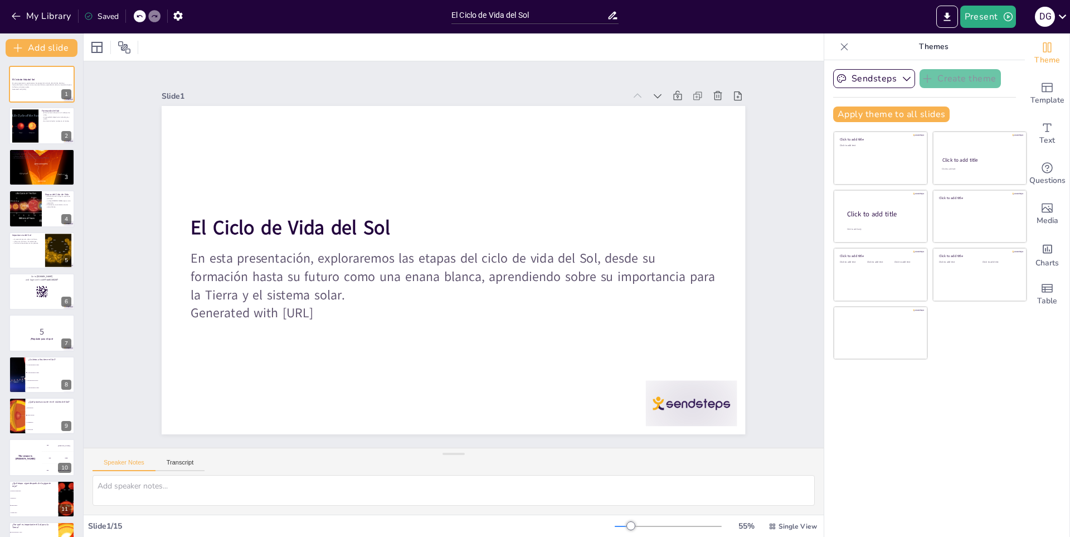
checkbox input "true"
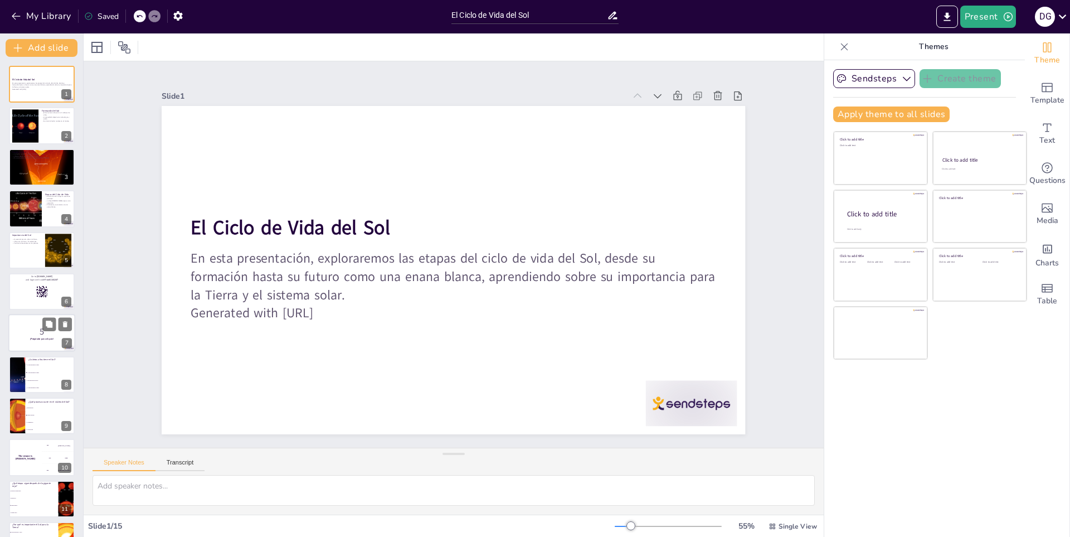
checkbox input "true"
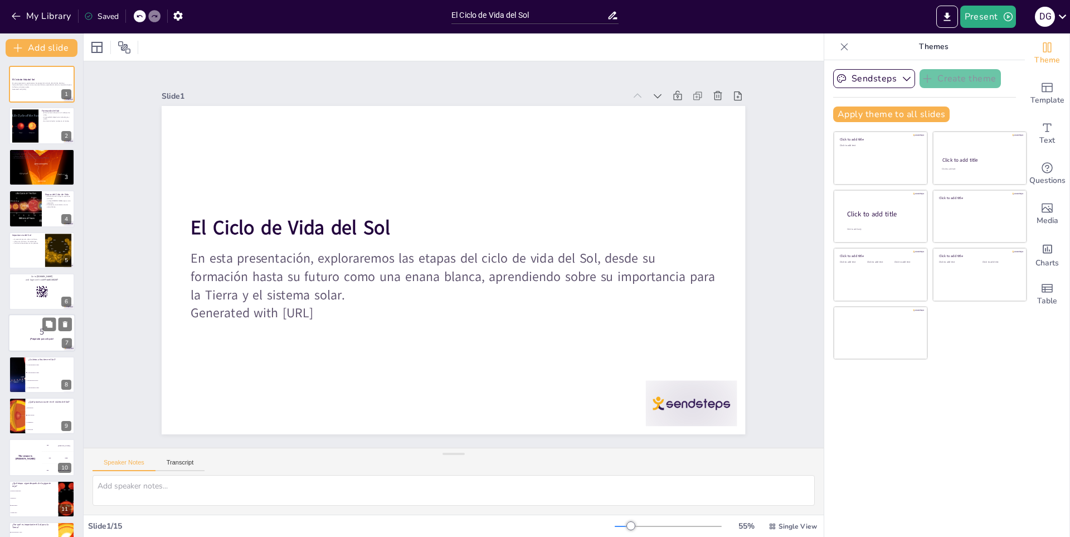
checkbox input "true"
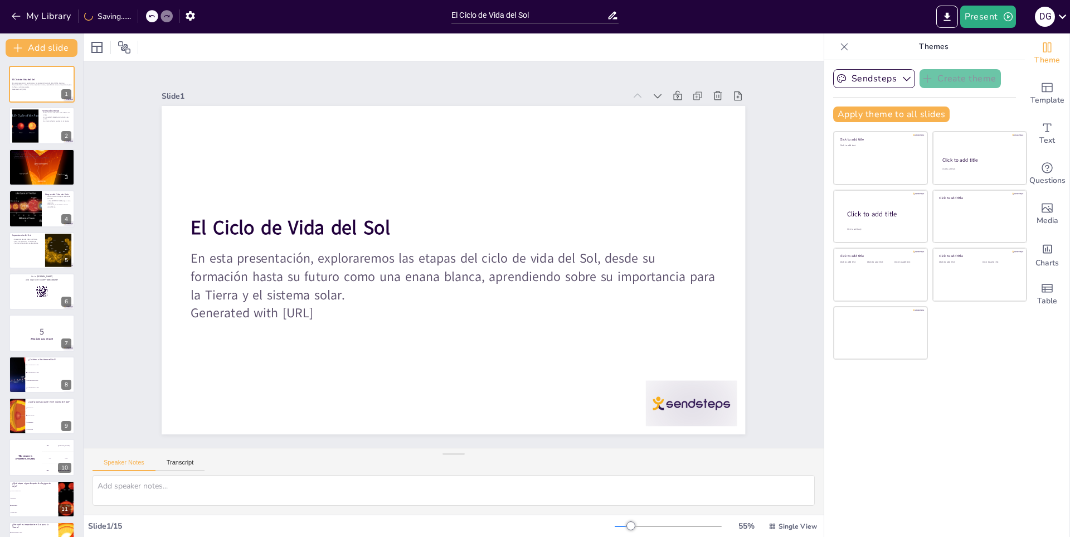
checkbox input "true"
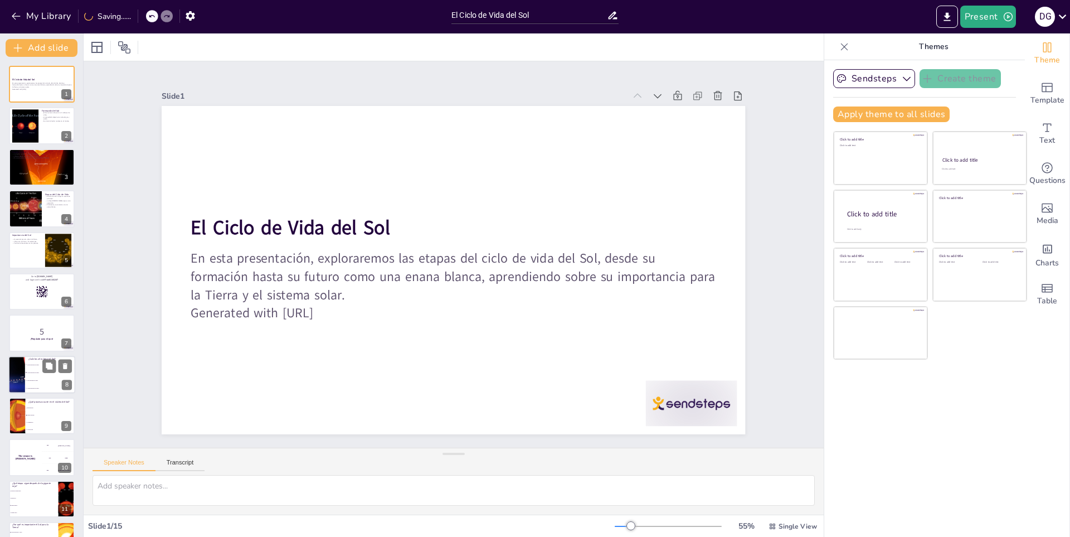
checkbox input "true"
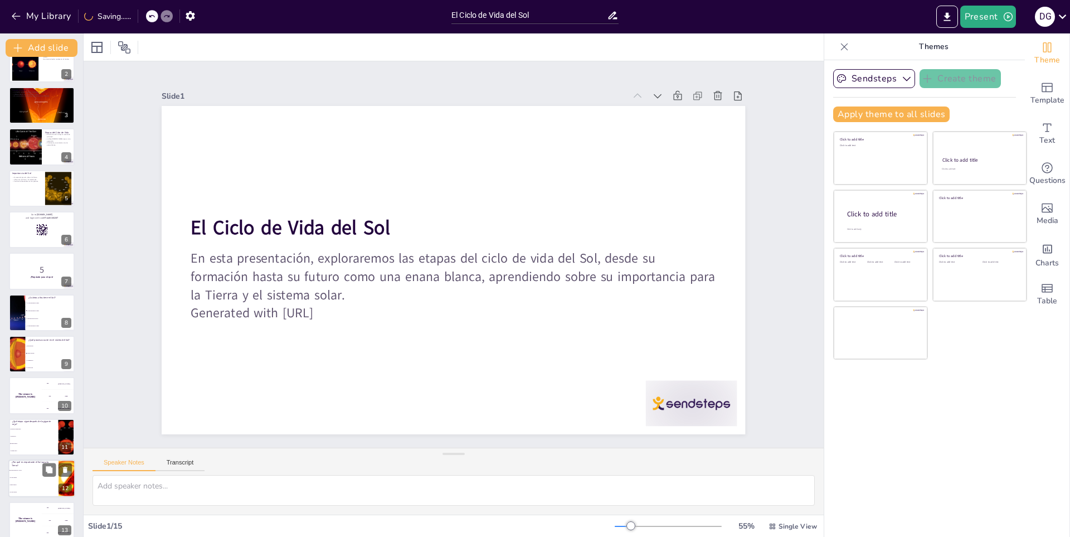
checkbox input "true"
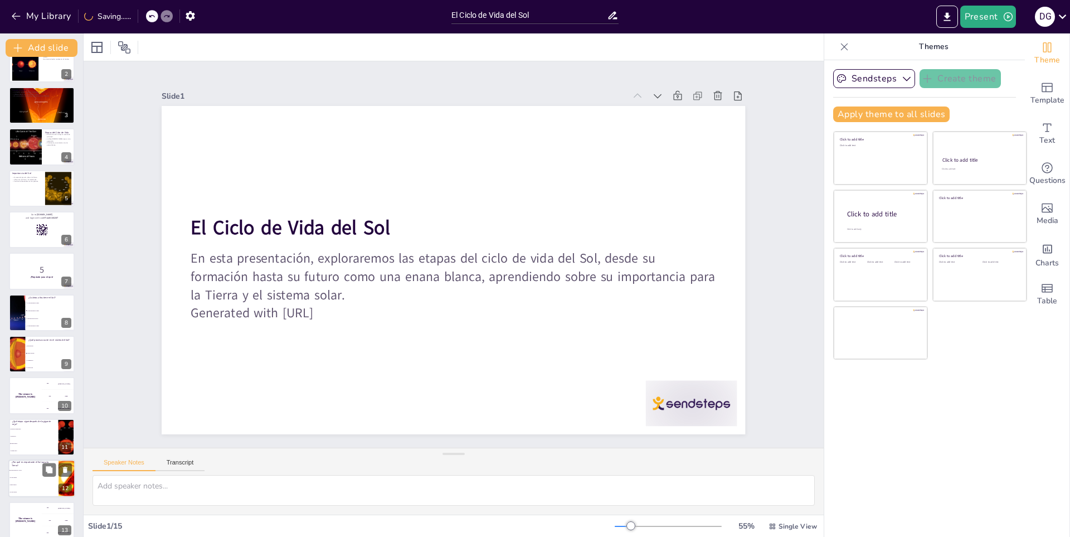
checkbox input "true"
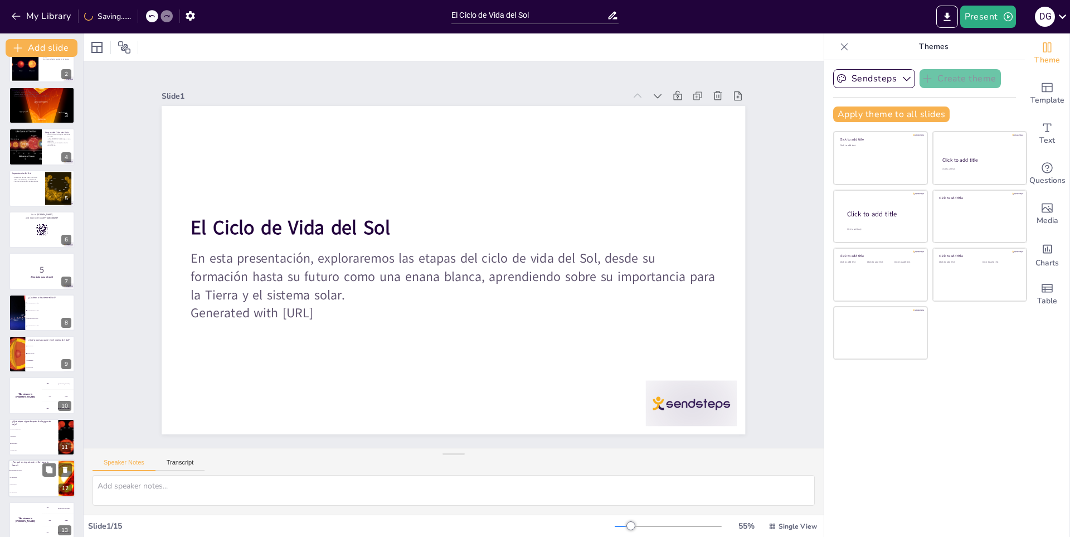
checkbox input "true"
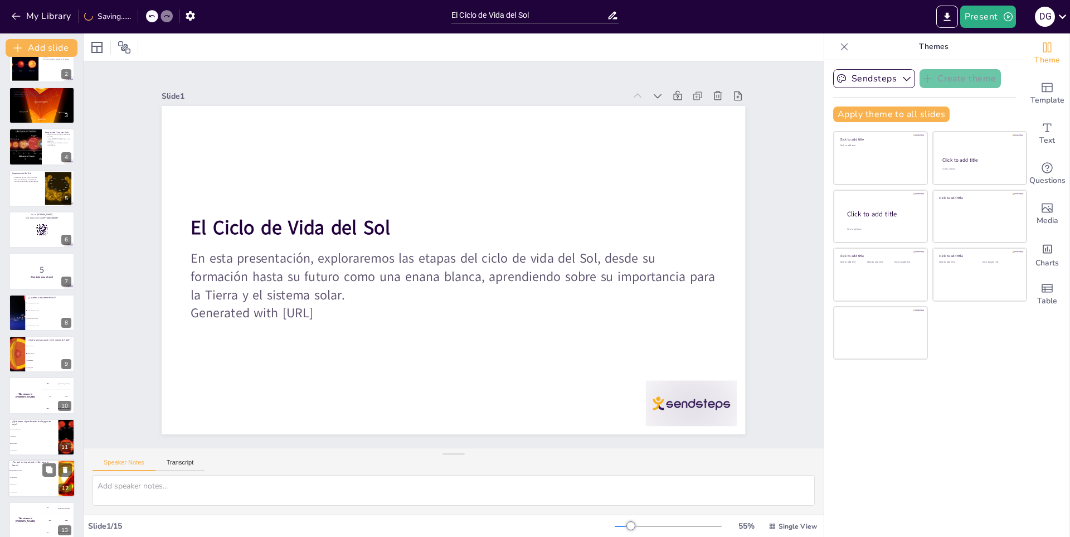
scroll to position [155, 0]
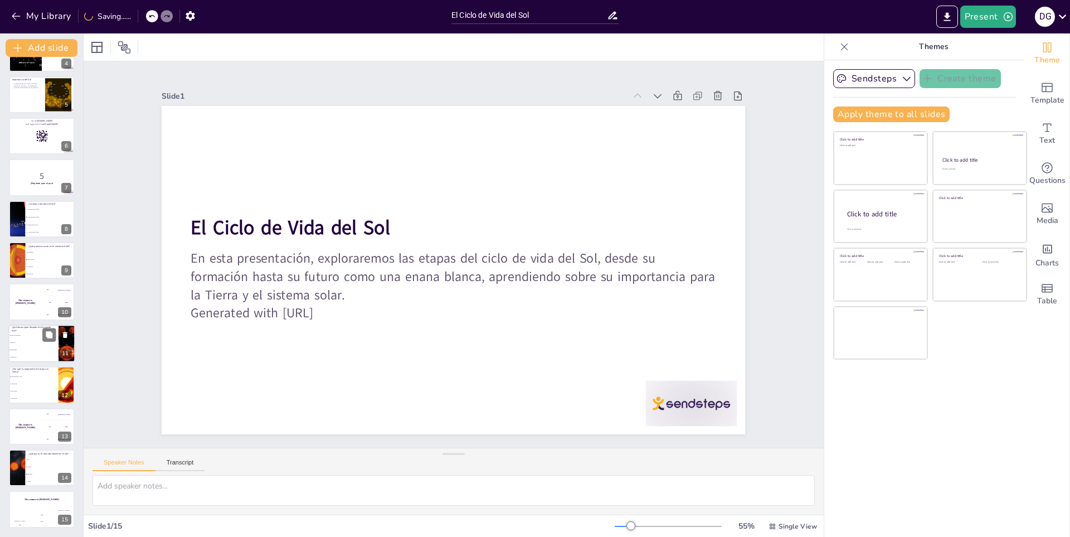
checkbox input "true"
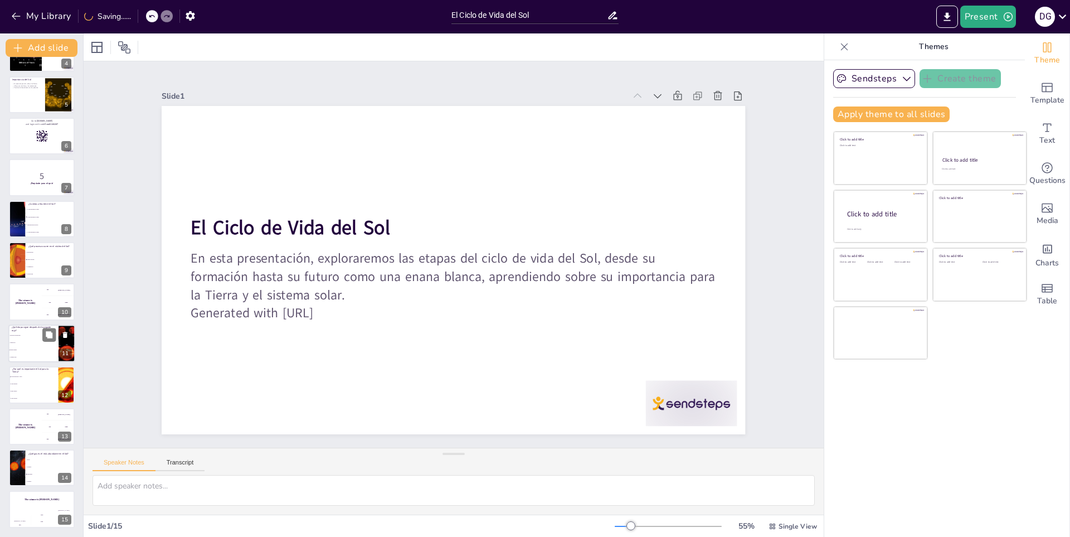
checkbox input "true"
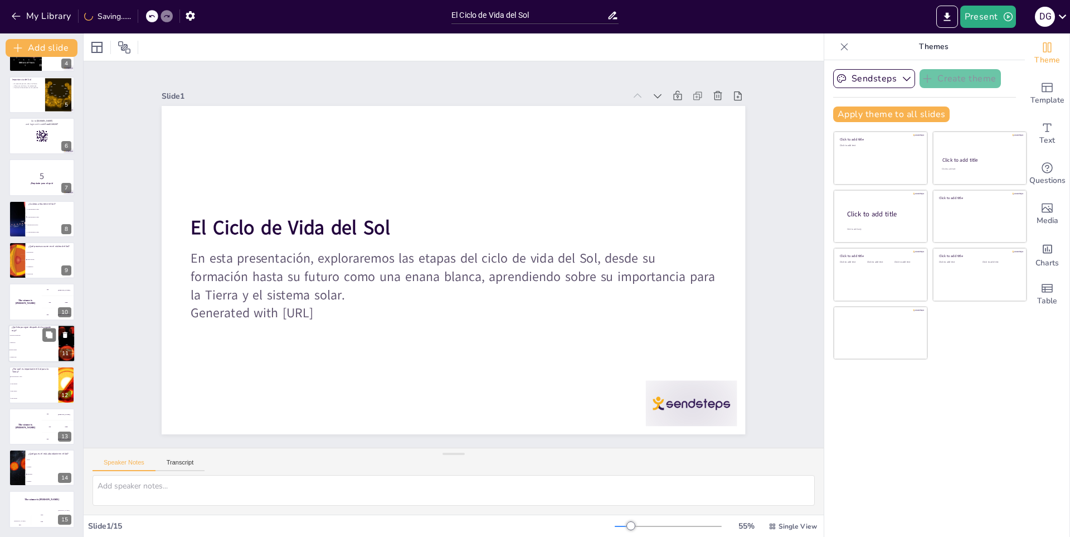
checkbox input "true"
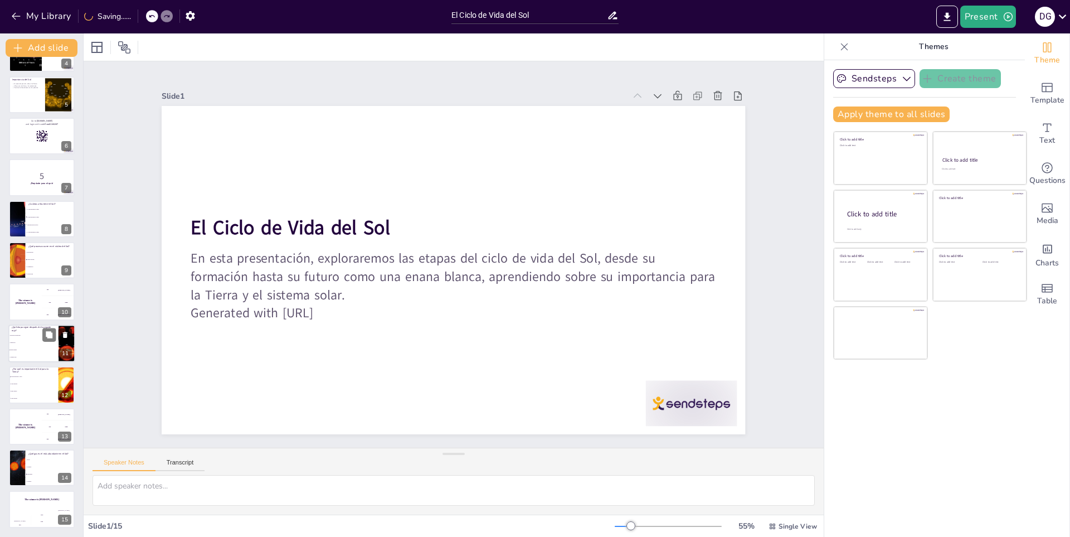
checkbox input "true"
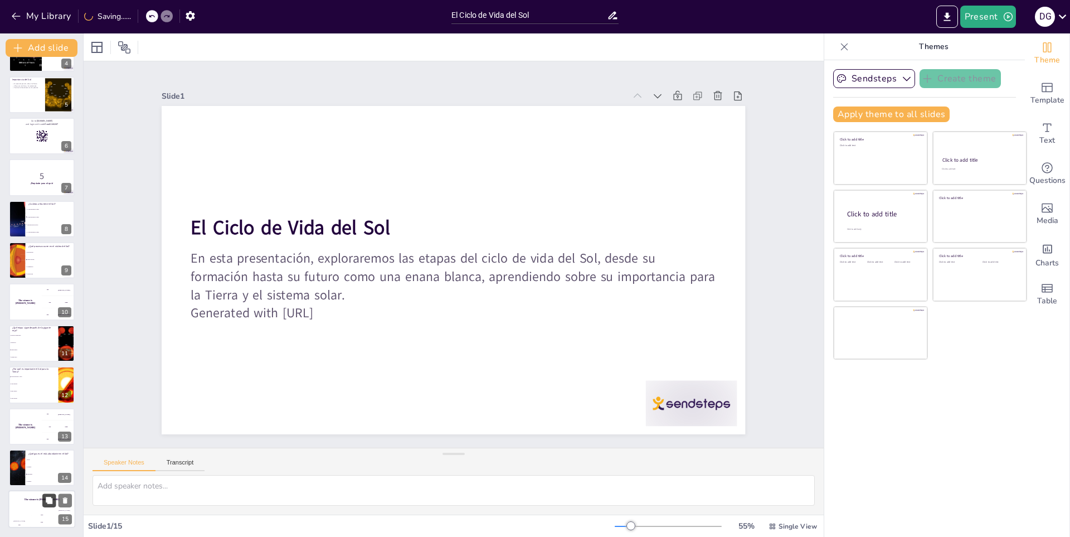
checkbox input "true"
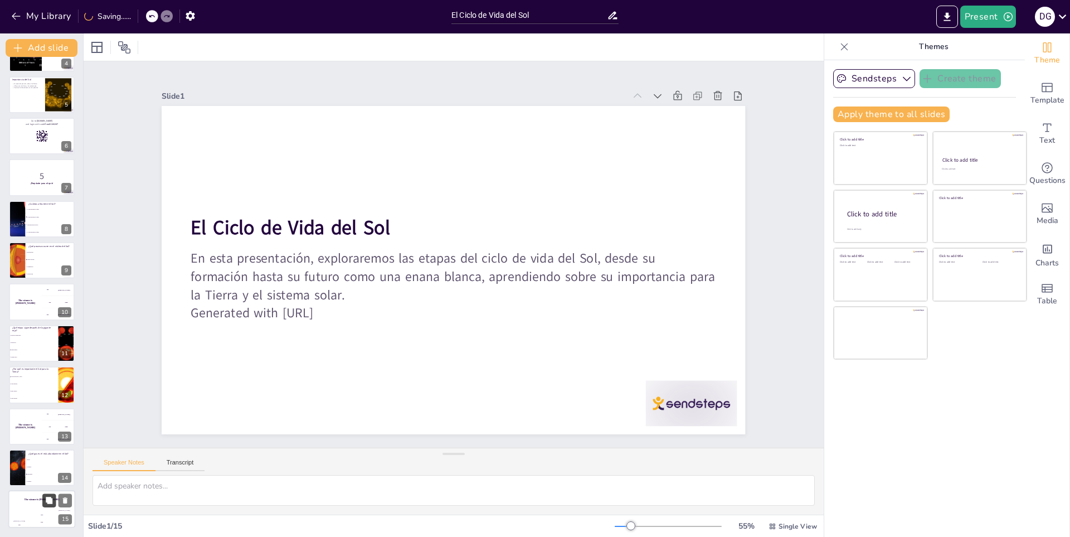
checkbox input "true"
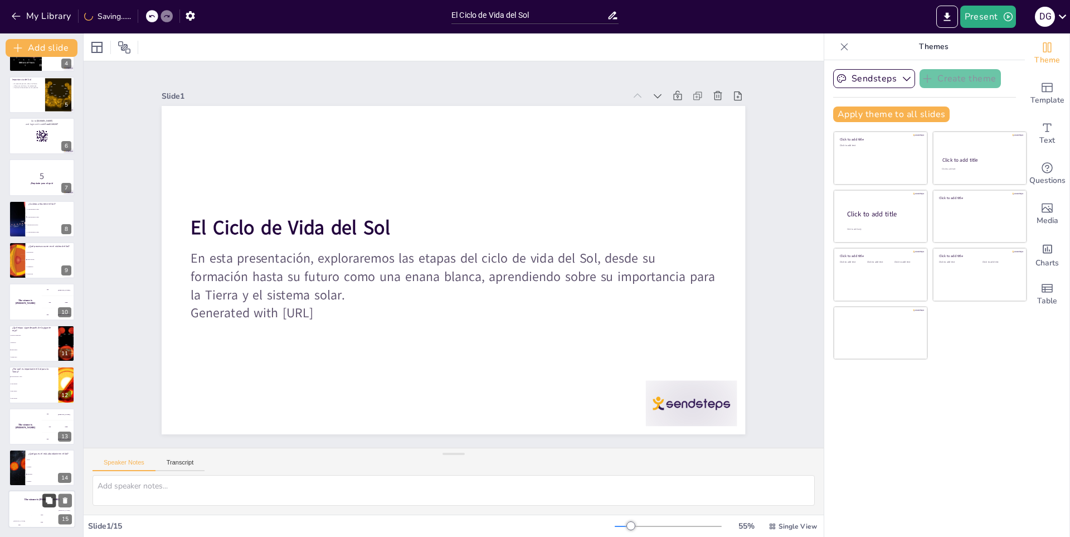
checkbox input "true"
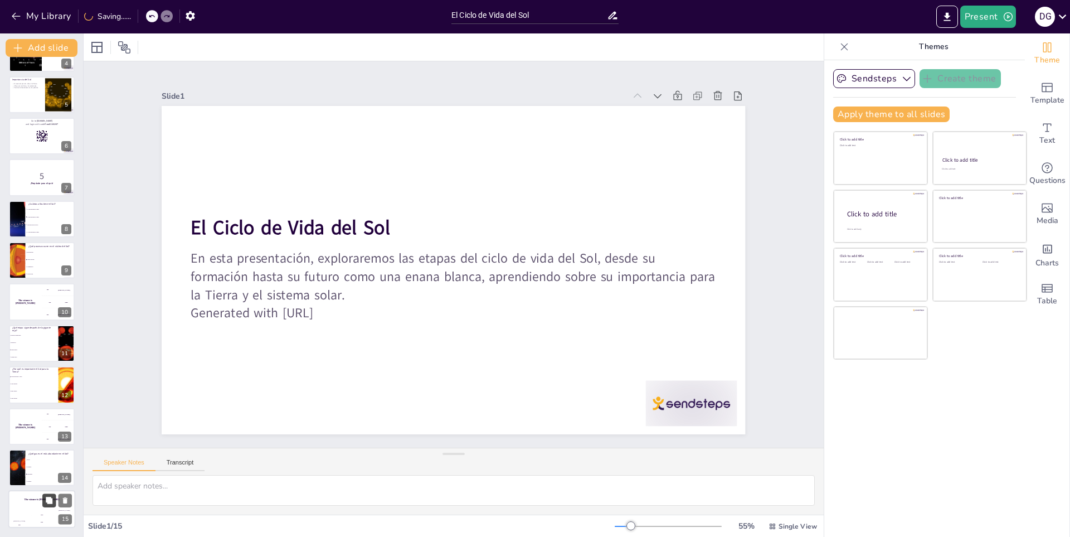
checkbox input "true"
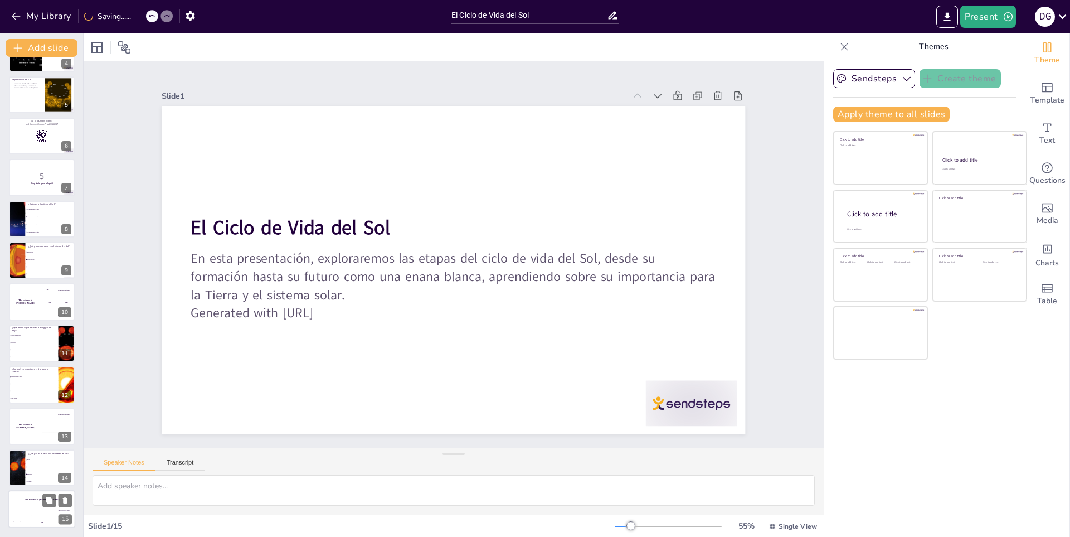
checkbox input "true"
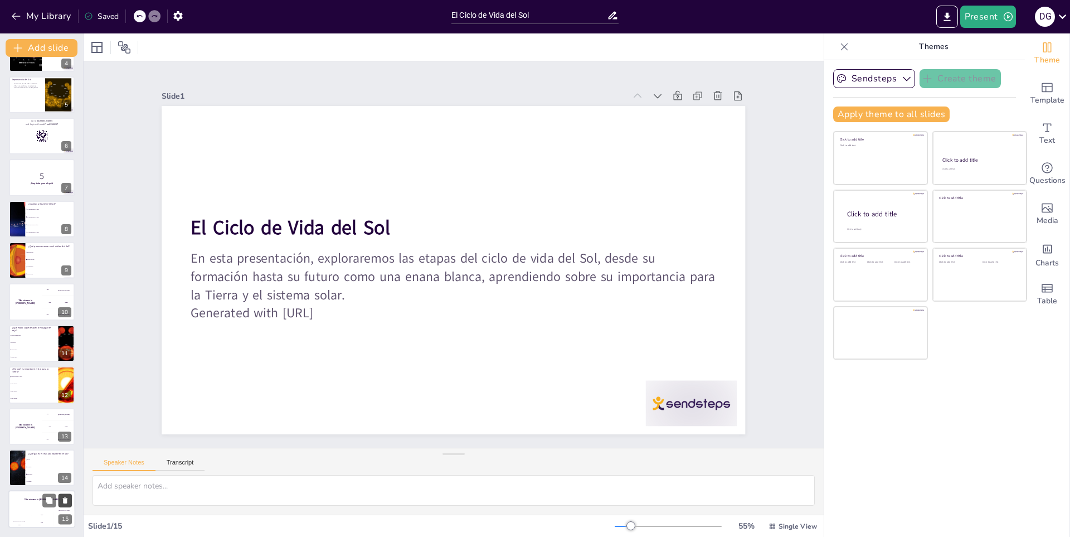
checkbox input "true"
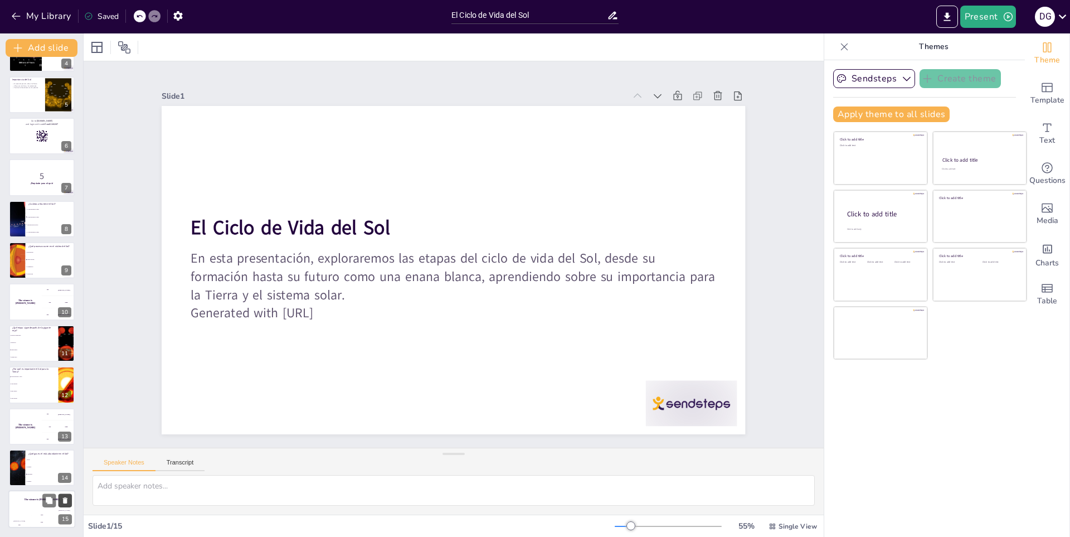
click at [65, 503] on icon at bounding box center [65, 501] width 4 height 6
type textarea "La respuesta correcta es hidrógeno. Este es el gas más abundante en el Sol, com…"
checkbox input "true"
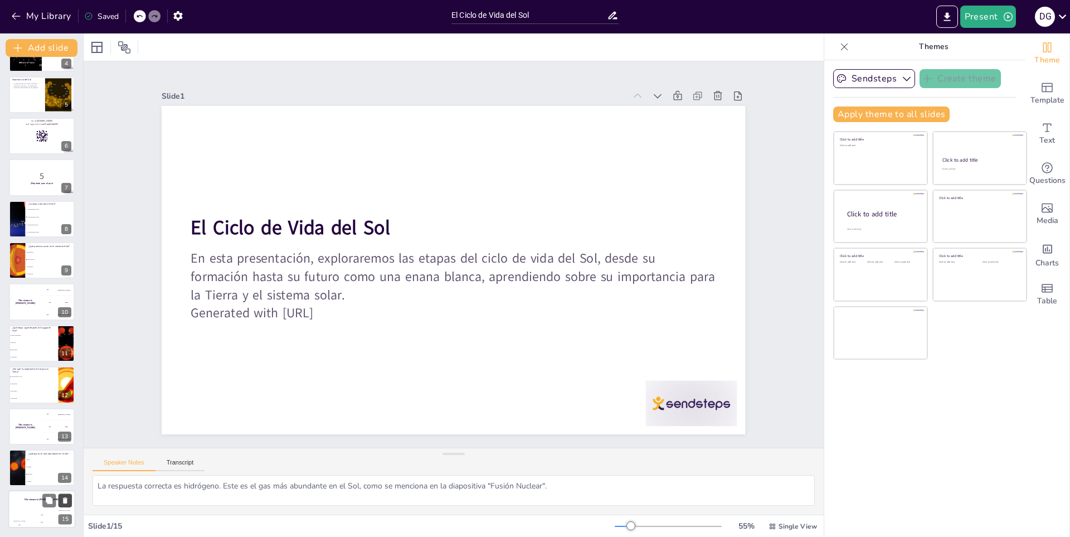
checkbox input "true"
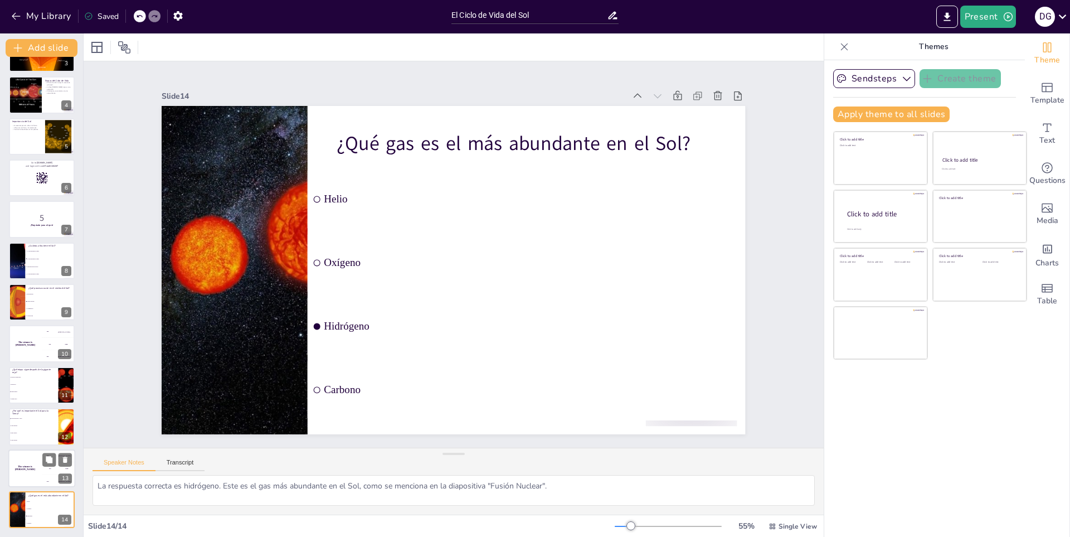
scroll to position [114, 0]
checkbox input "true"
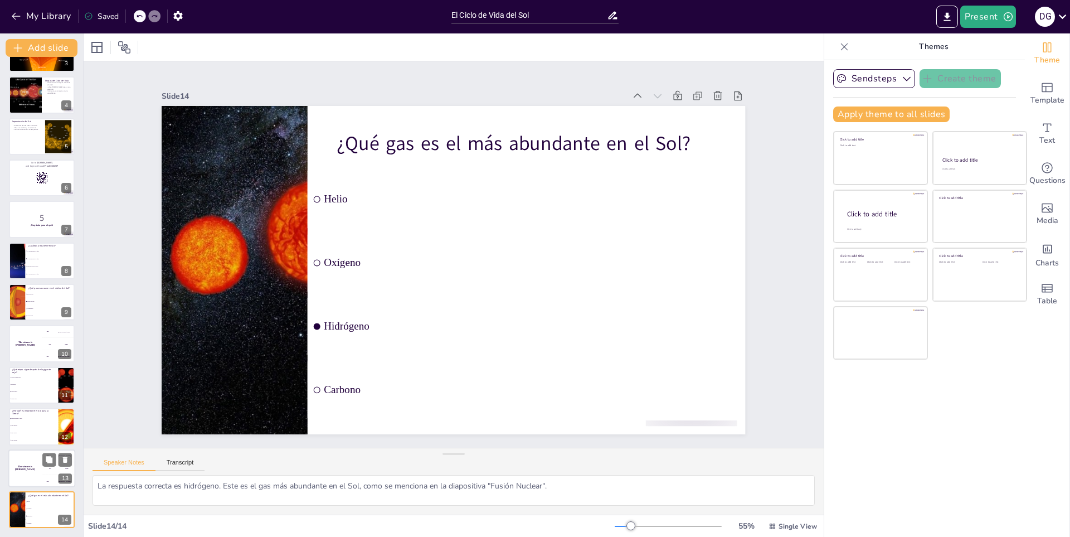
checkbox input "true"
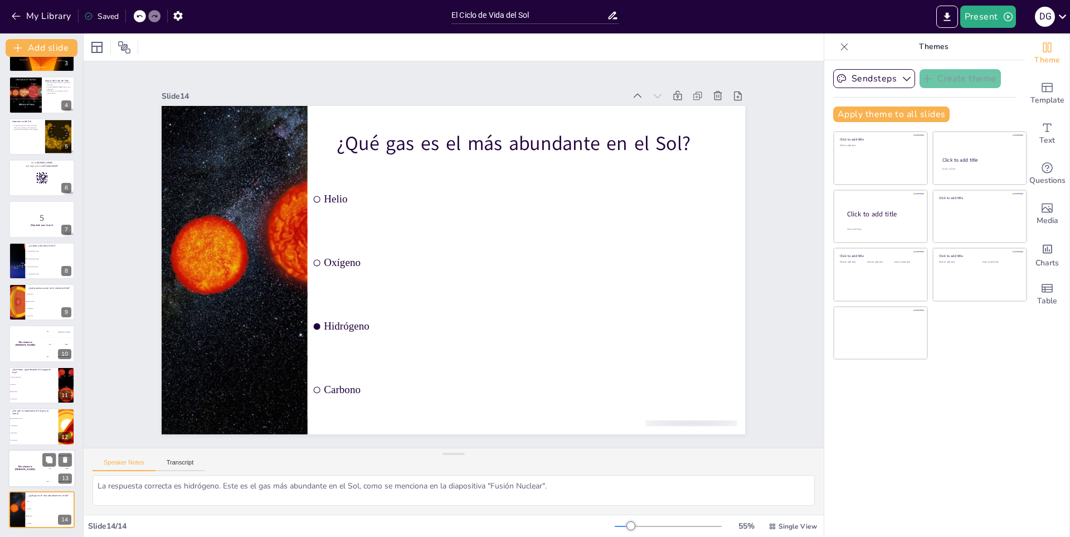
checkbox input "true"
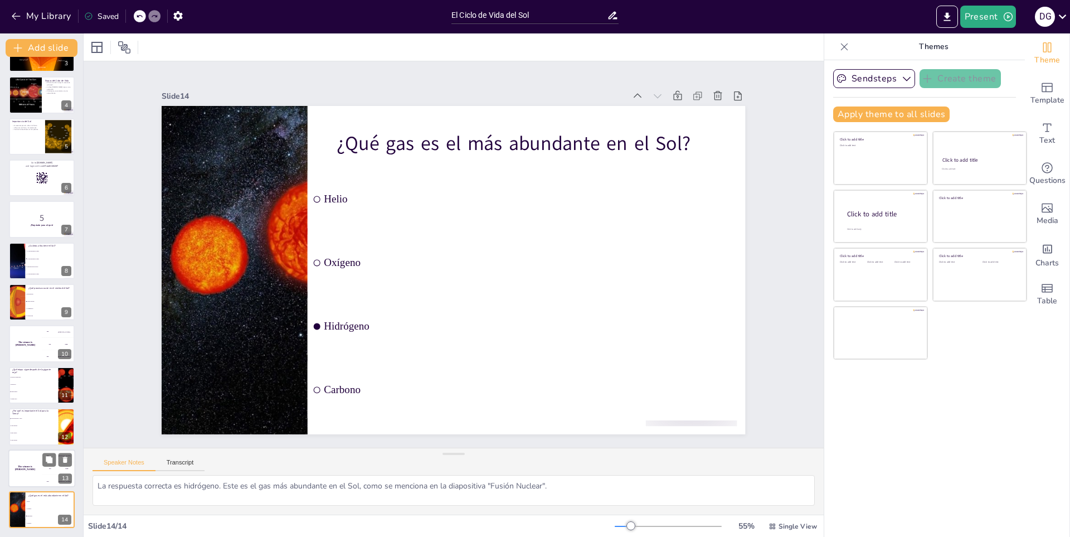
checkbox input "true"
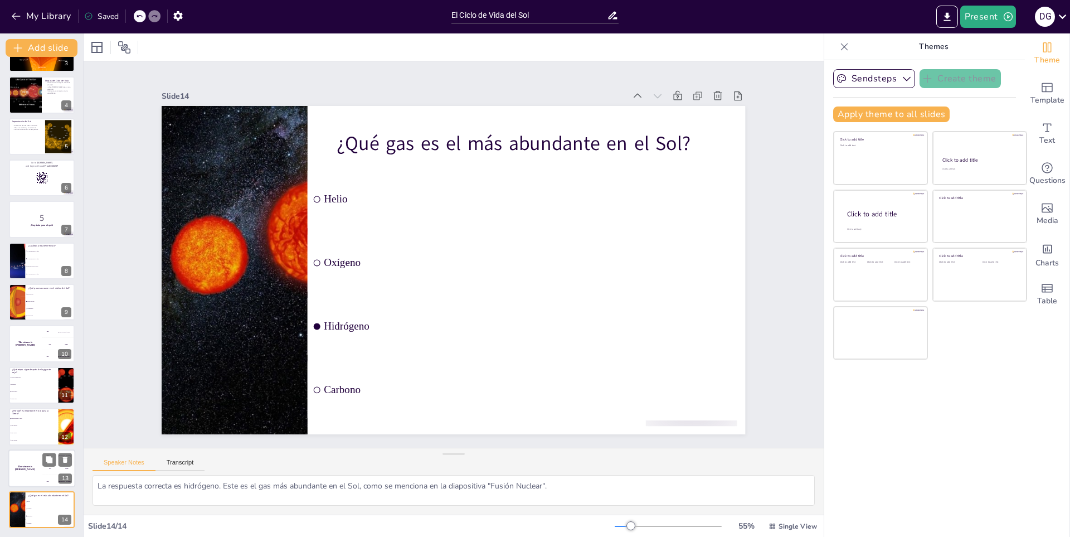
checkbox input "true"
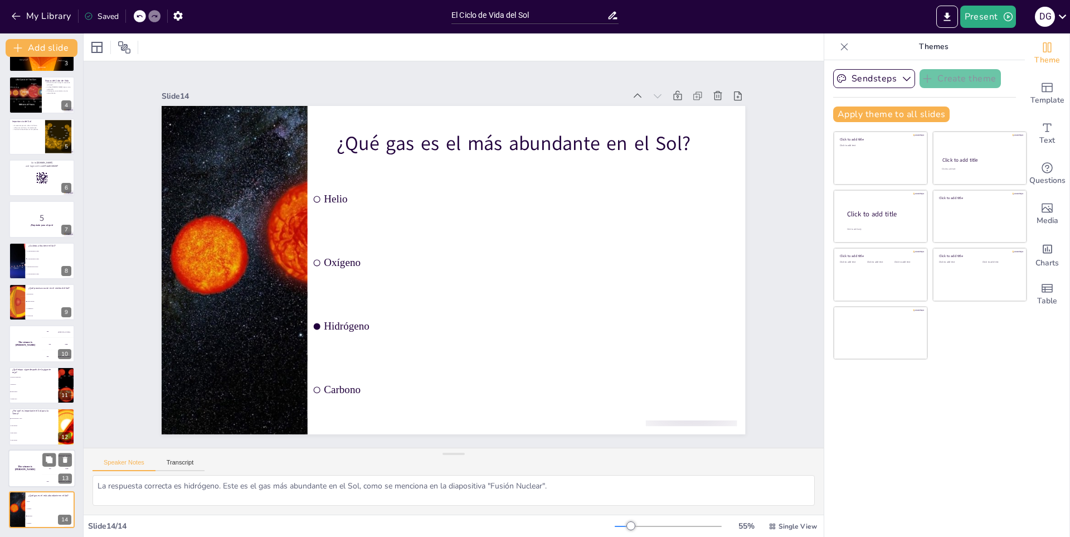
checkbox input "true"
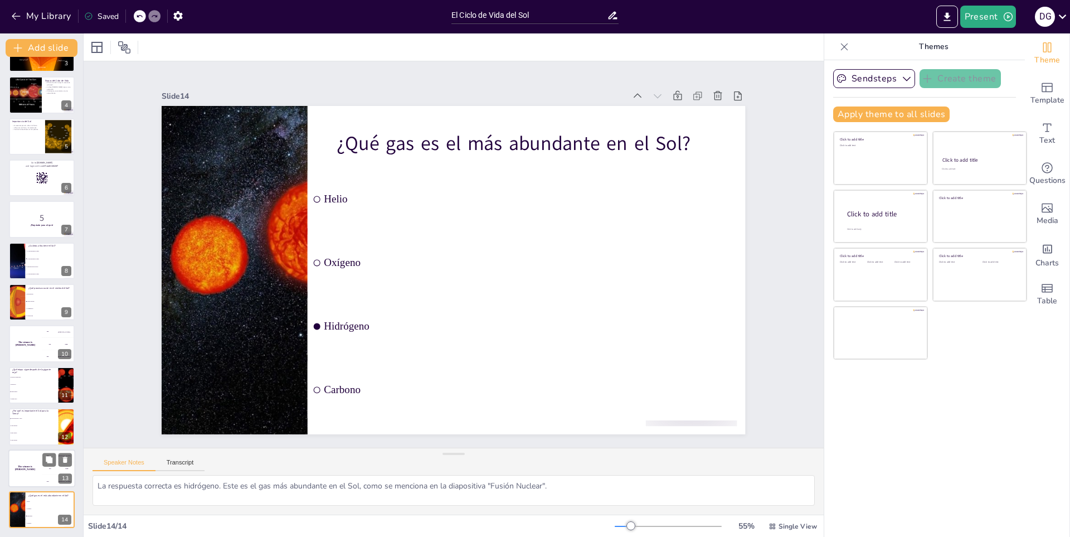
checkbox input "true"
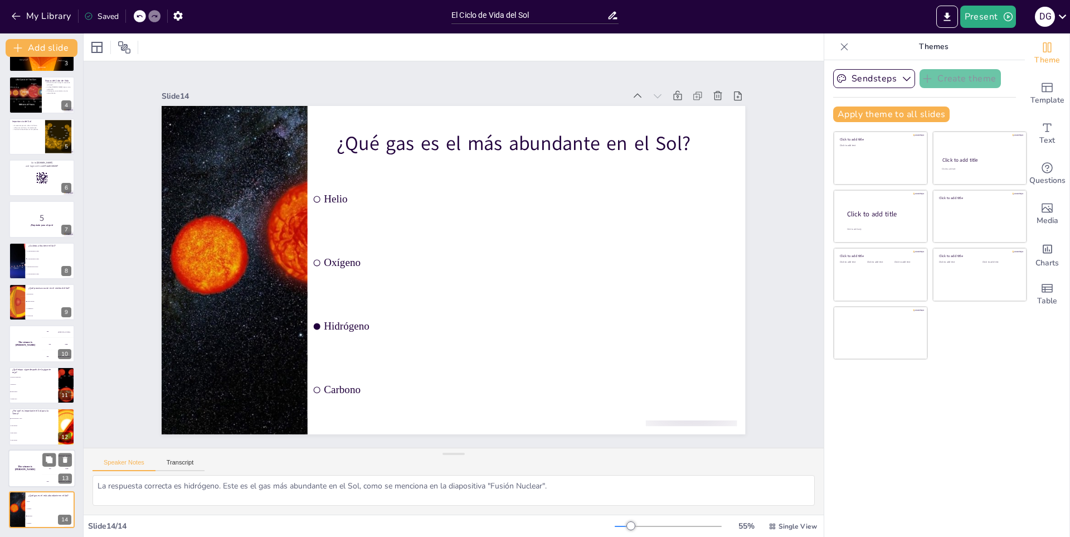
checkbox input "true"
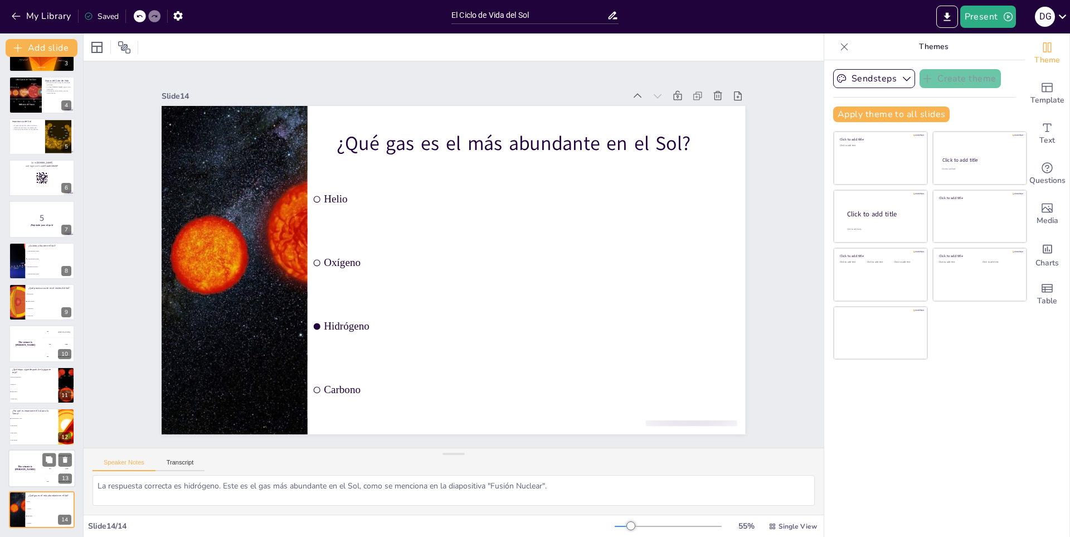
checkbox input "true"
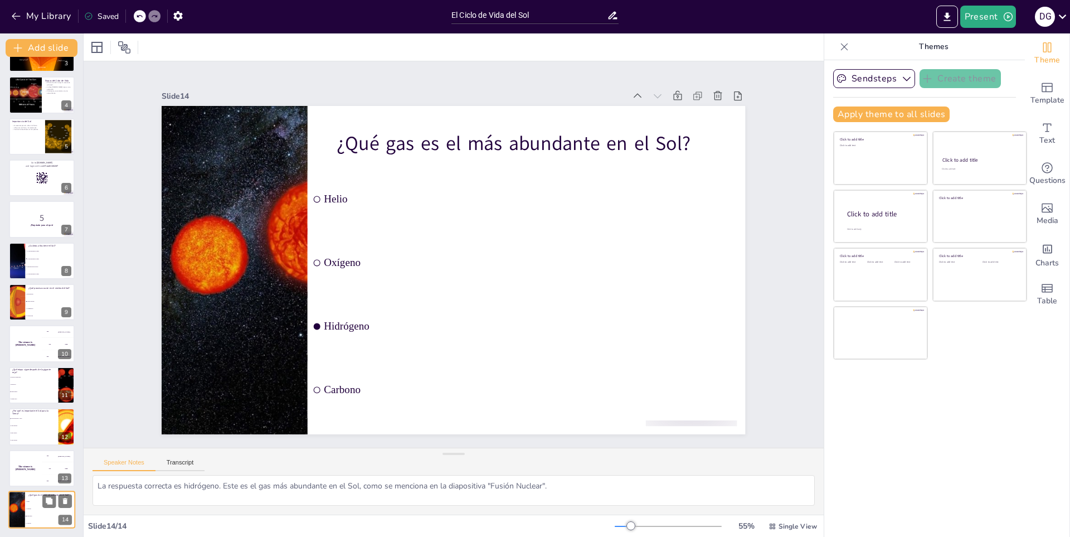
checkbox input "true"
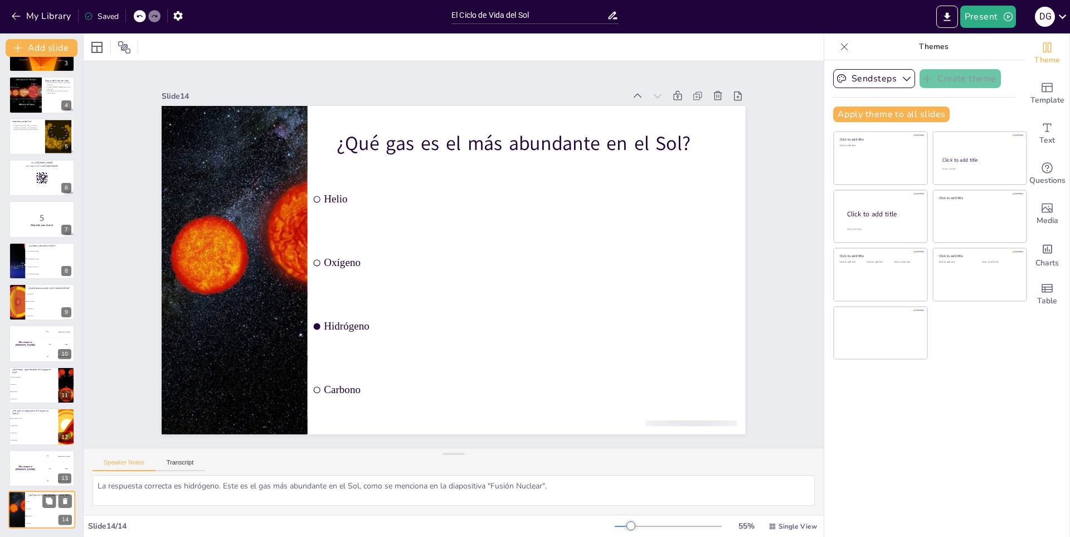
checkbox input "true"
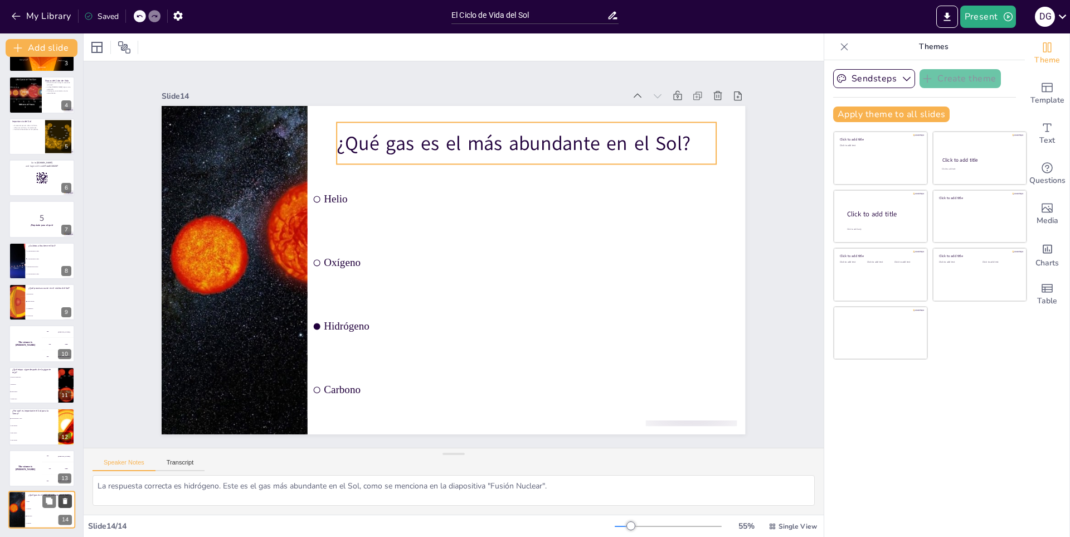
checkbox input "true"
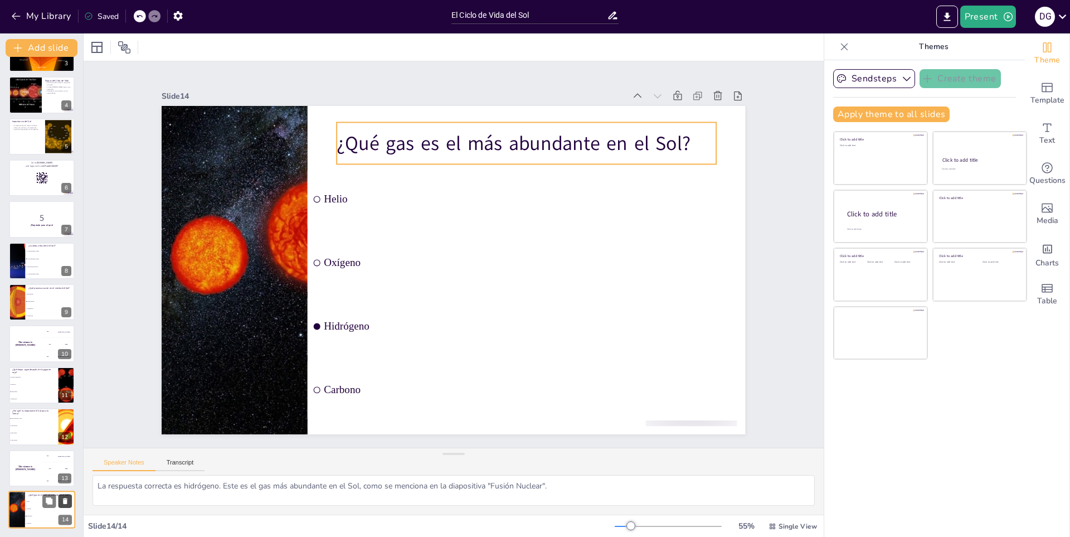
checkbox input "true"
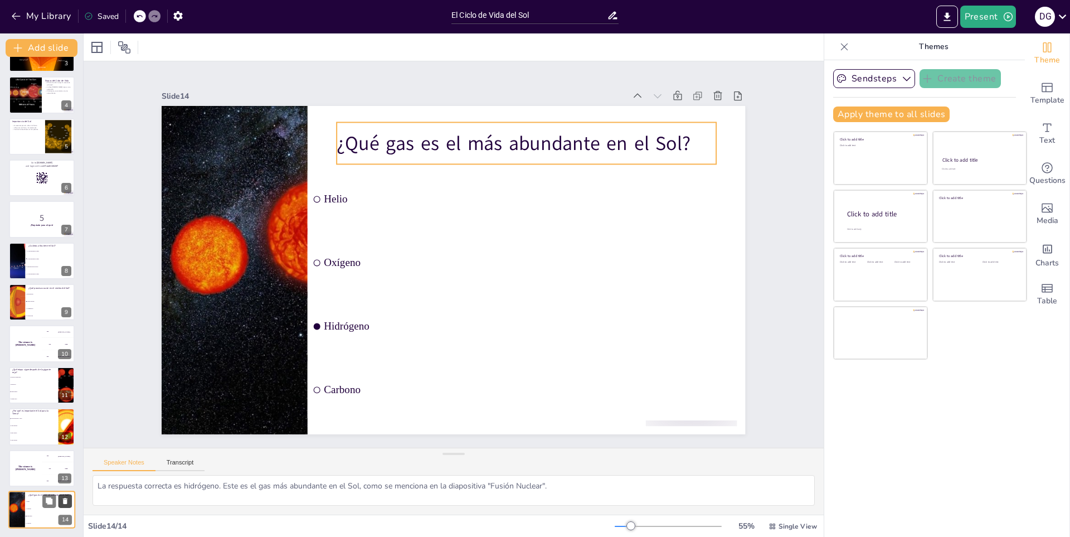
checkbox input "true"
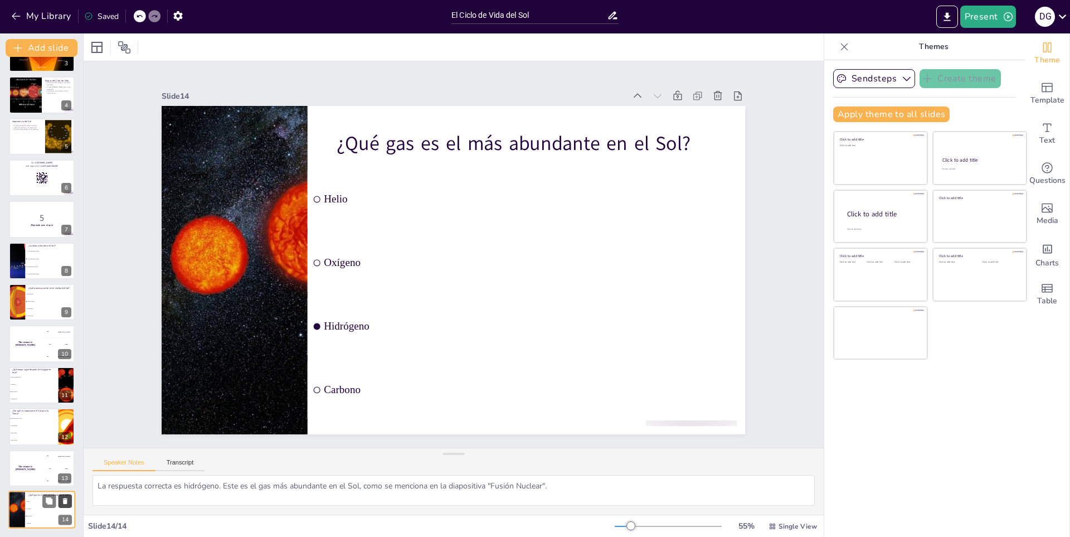
click at [64, 499] on icon at bounding box center [65, 501] width 4 height 6
checkbox input "true"
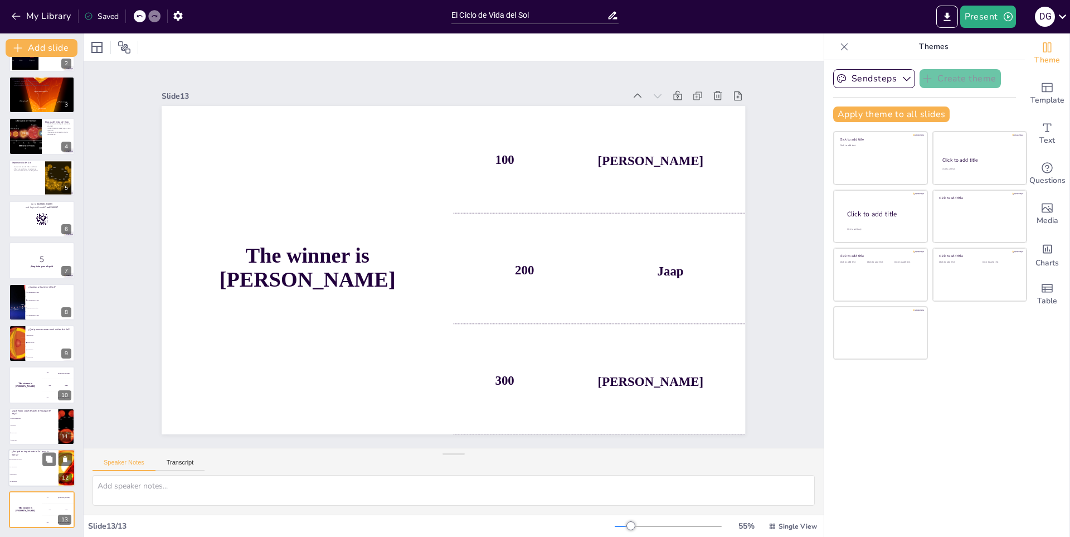
checkbox input "true"
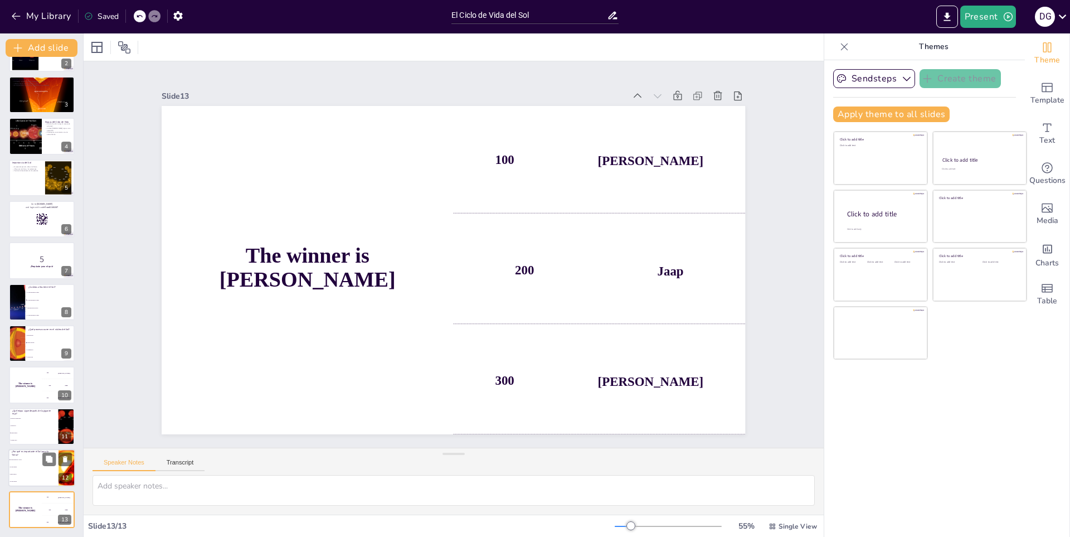
checkbox input "true"
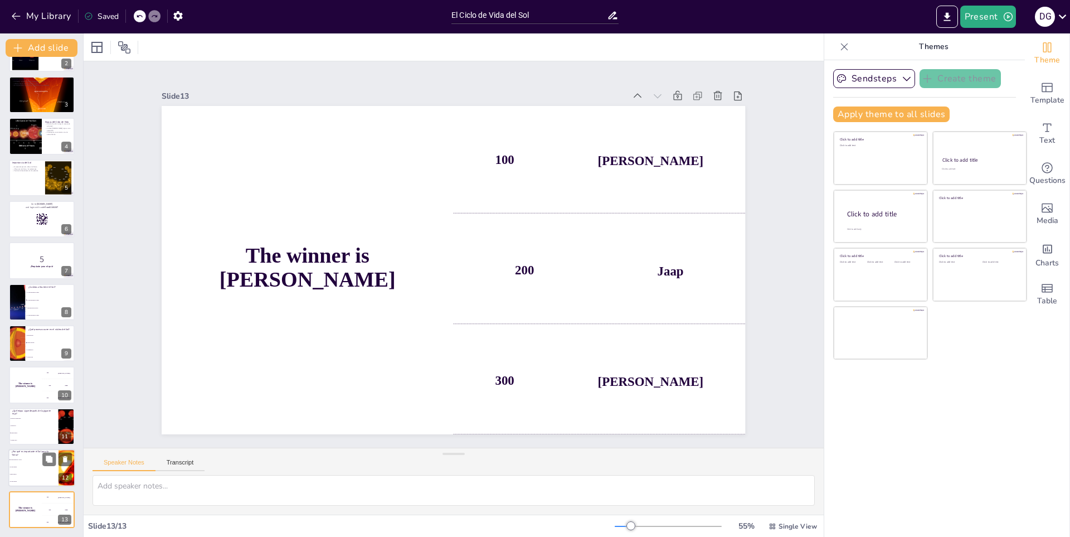
checkbox input "true"
click at [66, 500] on icon at bounding box center [65, 501] width 4 height 6
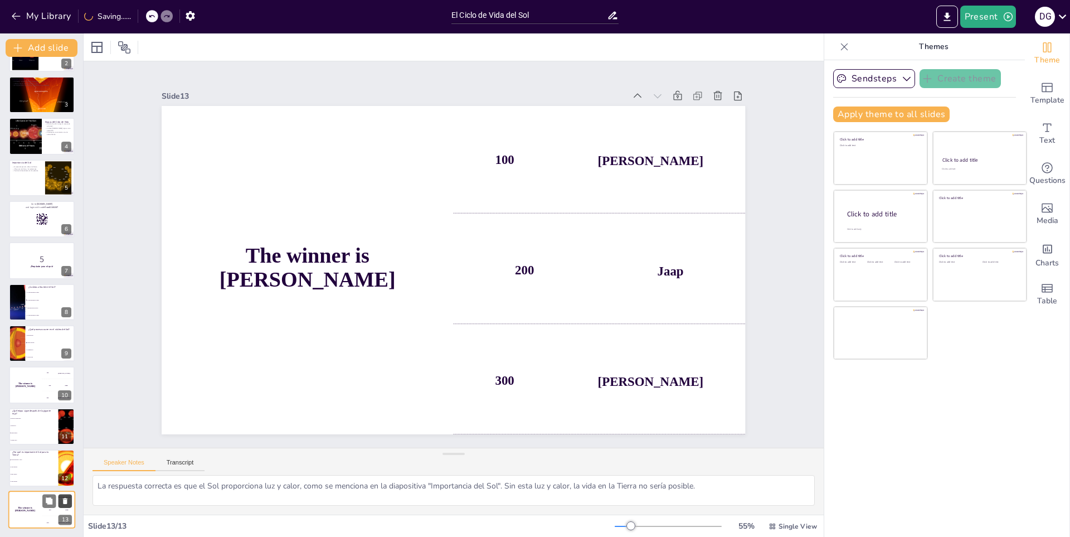
scroll to position [31, 0]
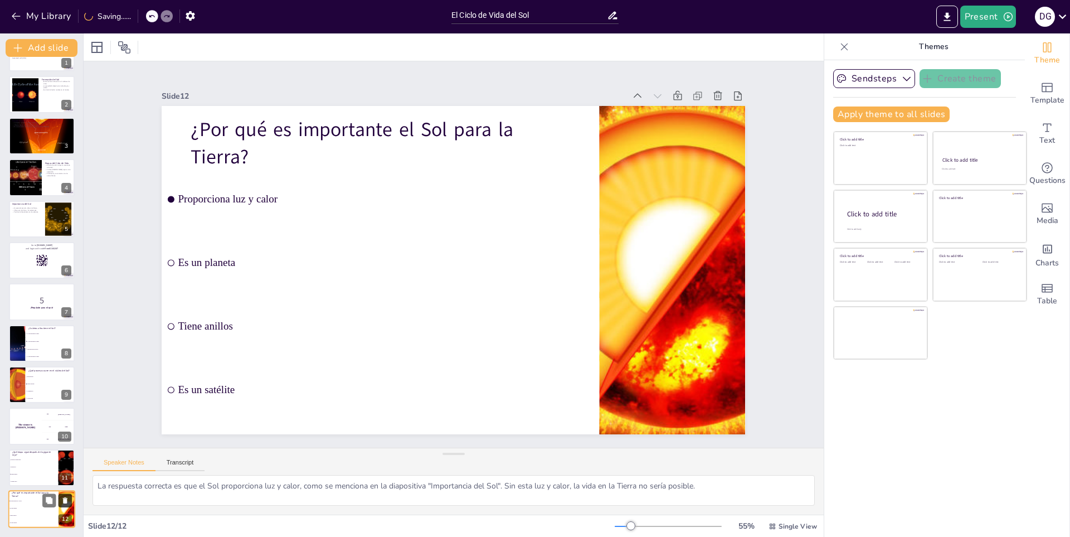
click at [66, 499] on icon at bounding box center [65, 500] width 4 height 6
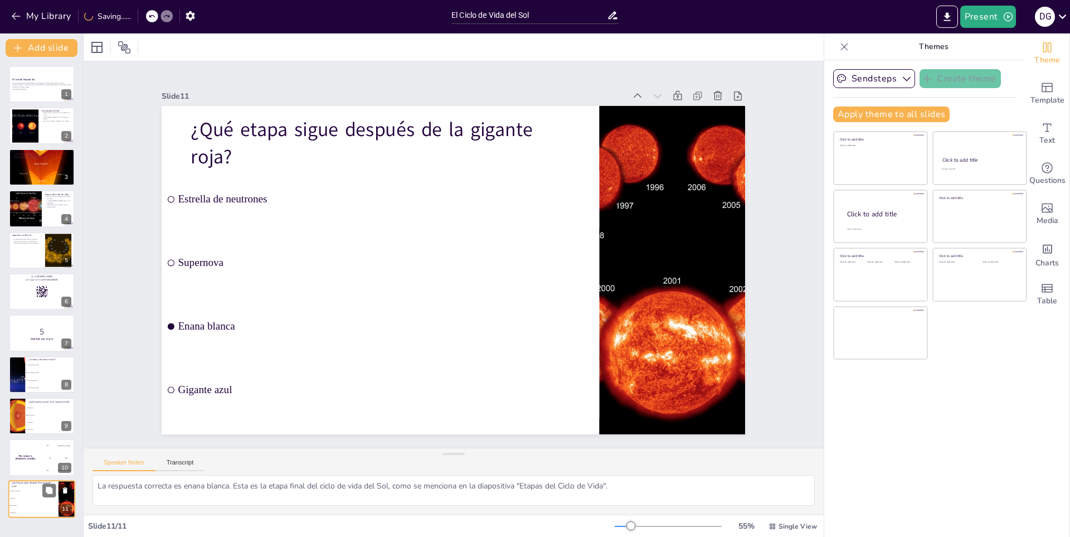
scroll to position [0, 0]
click at [65, 485] on button at bounding box center [65, 489] width 13 height 13
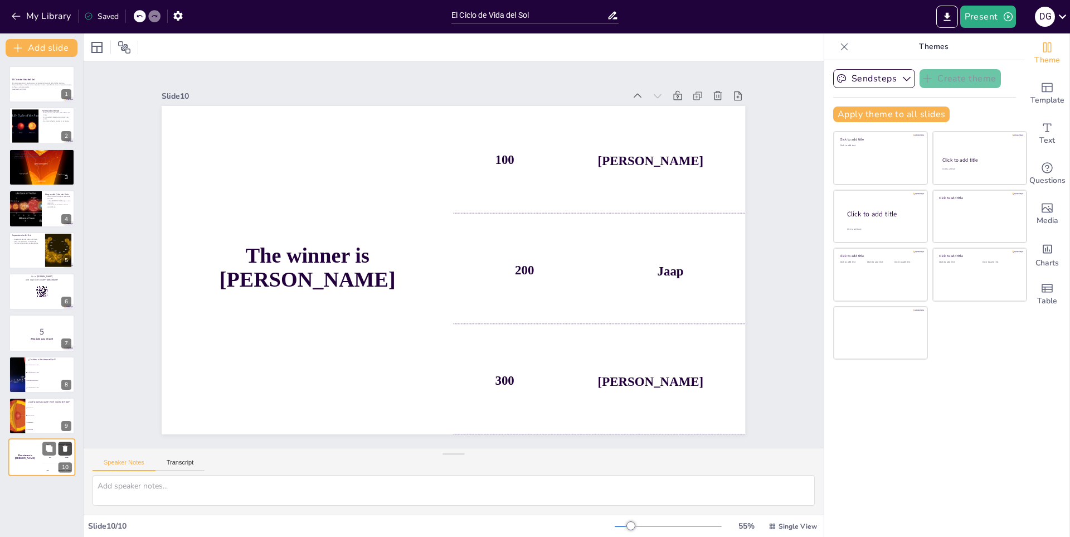
click at [65, 446] on icon at bounding box center [65, 449] width 4 height 6
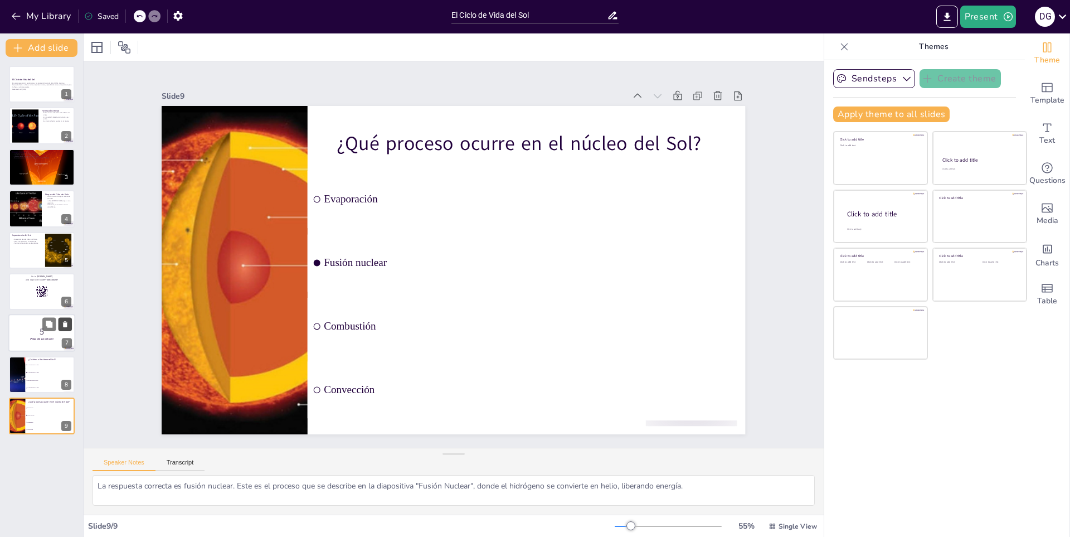
click at [66, 323] on icon at bounding box center [65, 325] width 4 height 6
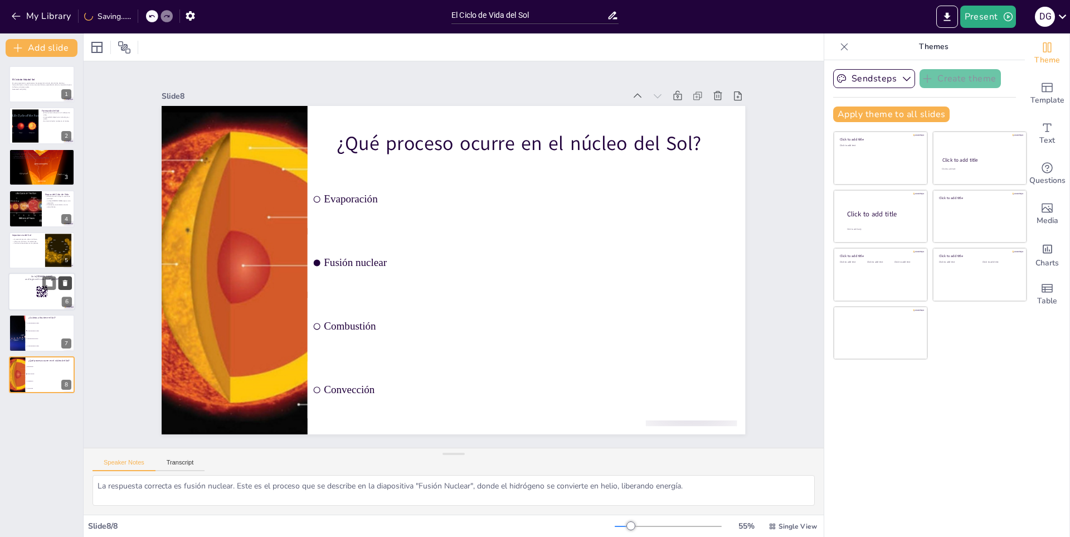
click at [61, 279] on icon at bounding box center [65, 283] width 8 height 8
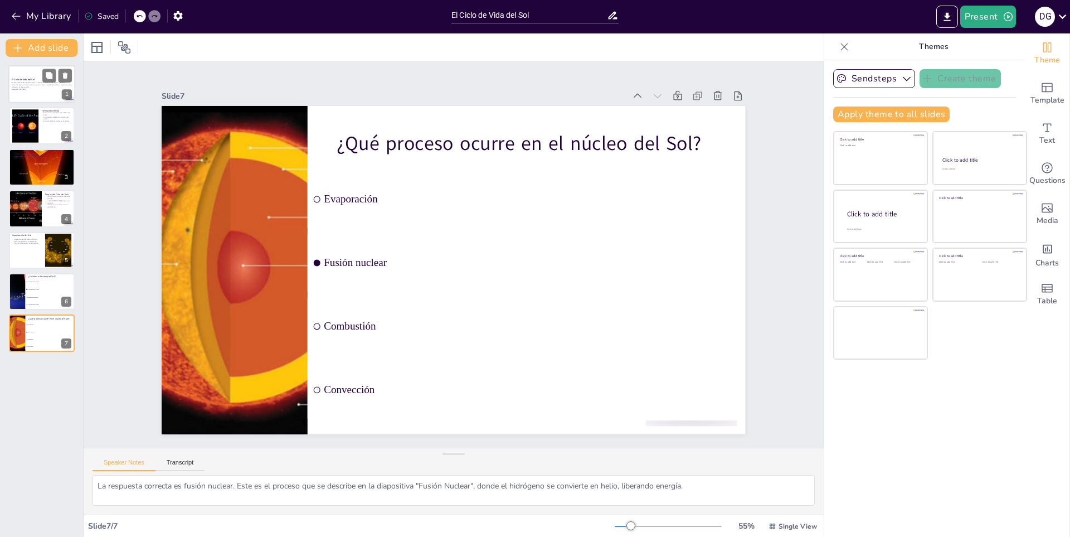
click at [38, 80] on p "El Ciclo de Vida del Sol" at bounding box center [42, 79] width 60 height 3
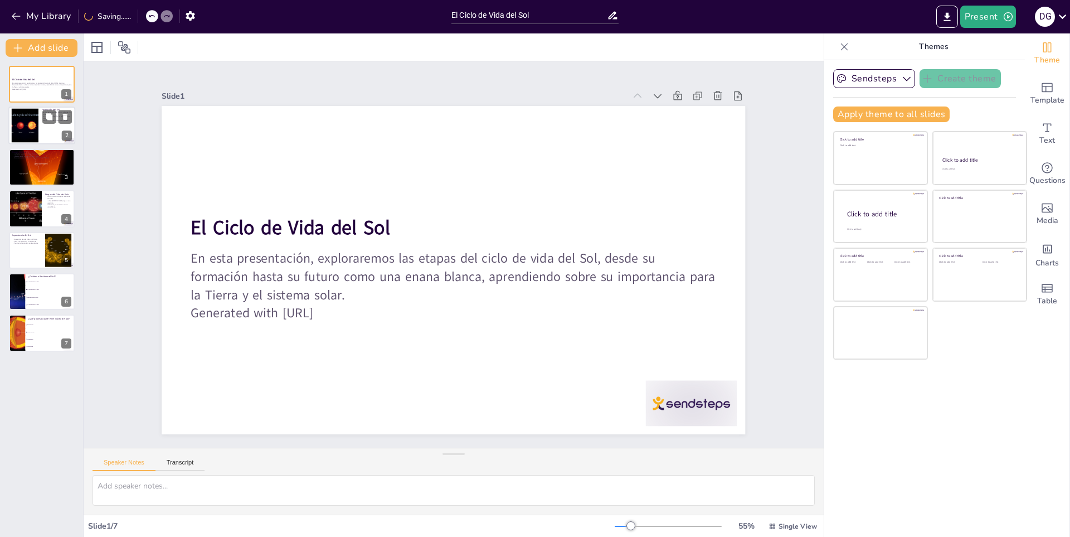
click at [45, 130] on div at bounding box center [41, 126] width 67 height 38
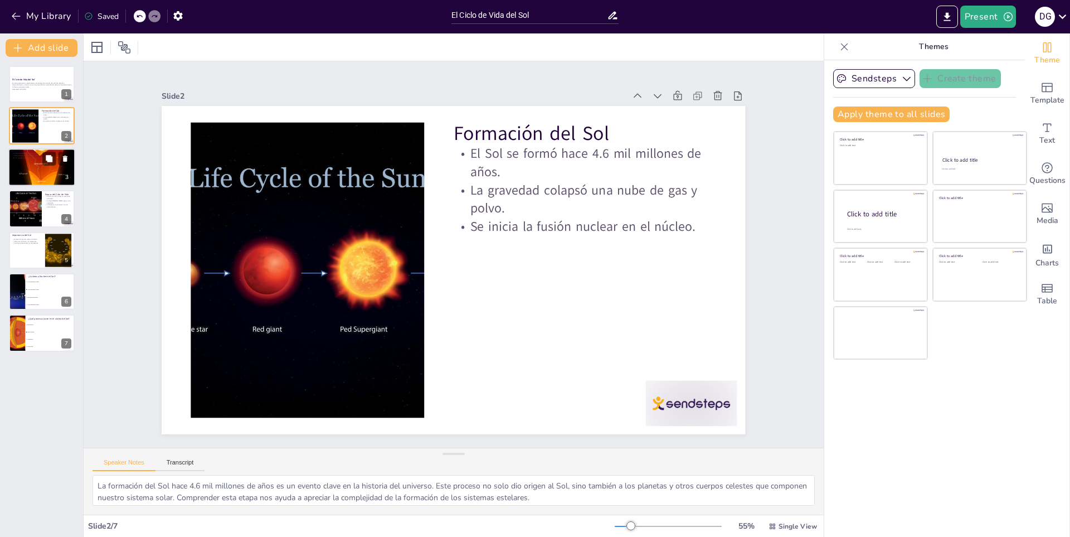
click at [55, 181] on div at bounding box center [41, 166] width 67 height 121
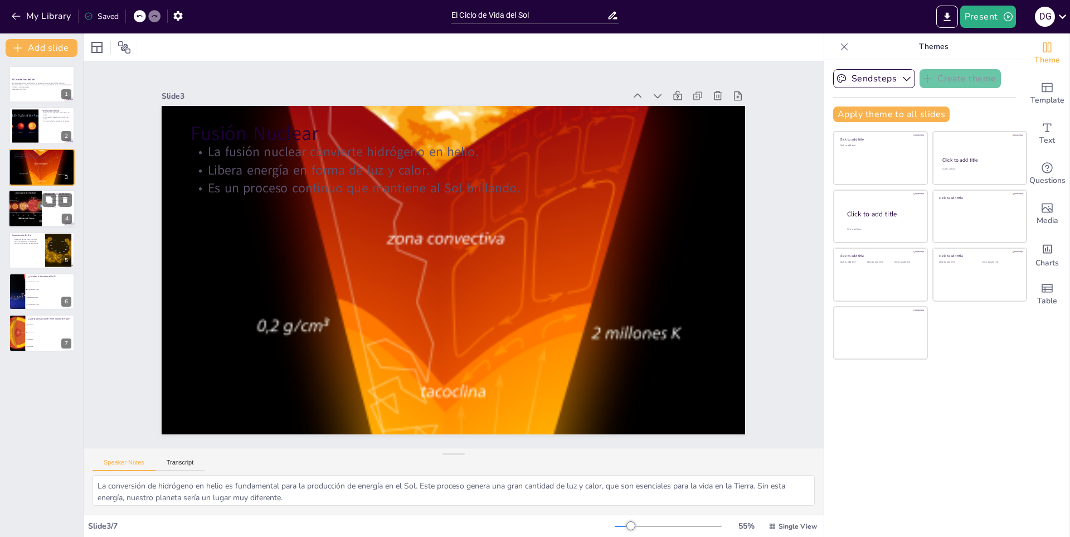
click at [44, 212] on div at bounding box center [41, 208] width 67 height 38
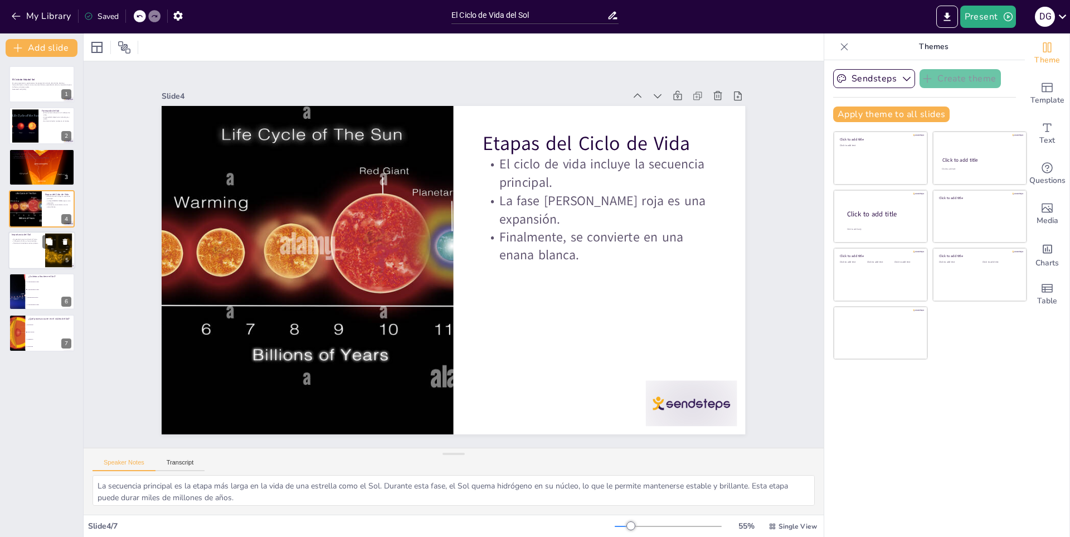
click at [40, 242] on p "Permite la fotosíntesis en las plantas." at bounding box center [27, 243] width 30 height 2
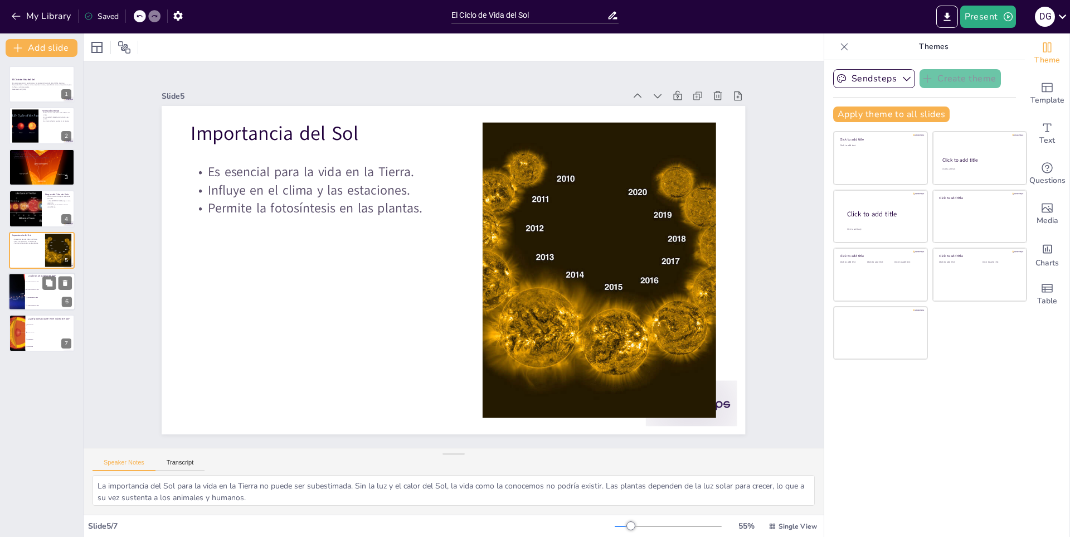
click at [37, 282] on span "2.5 mil millones de años" at bounding box center [51, 282] width 48 height 2
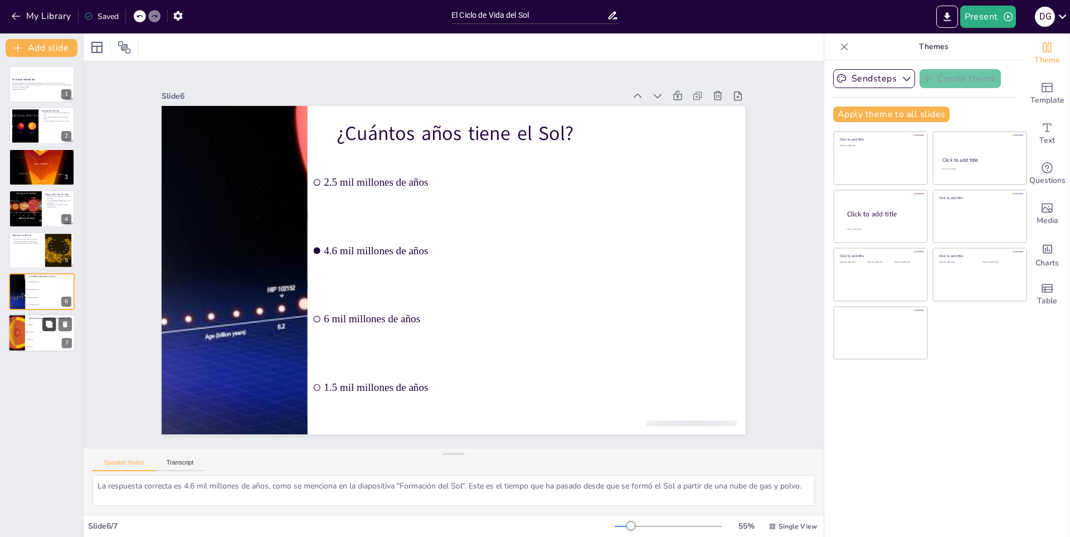
click at [47, 330] on button at bounding box center [48, 324] width 13 height 13
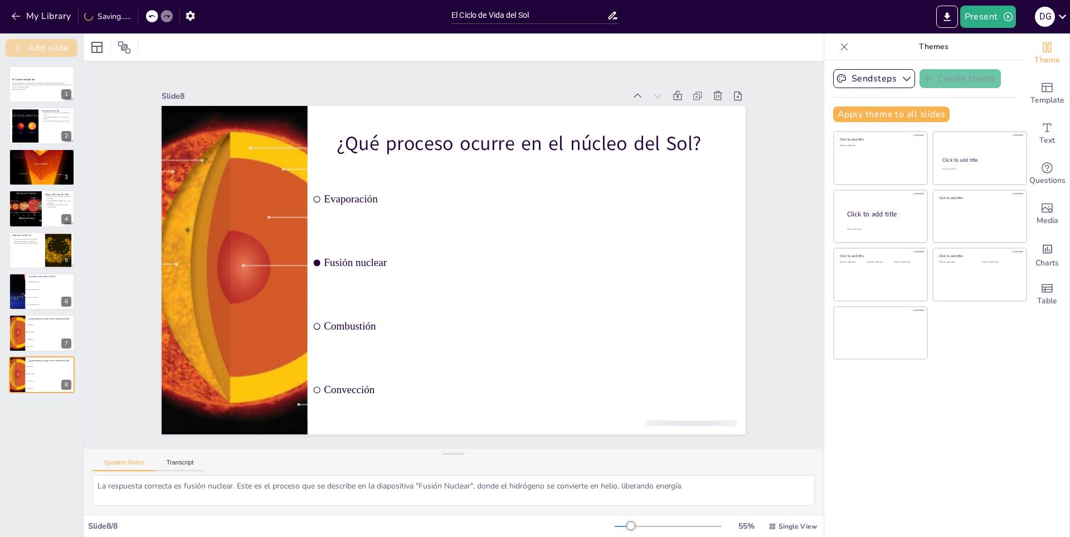
click at [37, 48] on button "Add slide" at bounding box center [42, 48] width 72 height 18
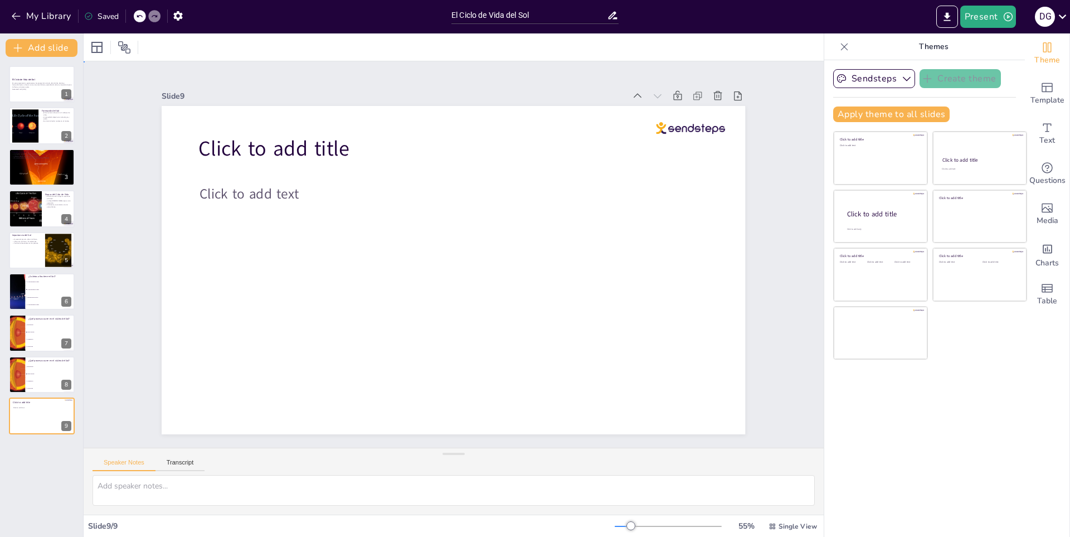
click at [780, 70] on div "Slide 1 El Ciclo de Vida del Sol En esta presentación, exploraremos las etapas …" at bounding box center [454, 254] width 776 height 461
click at [841, 46] on icon at bounding box center [844, 46] width 7 height 7
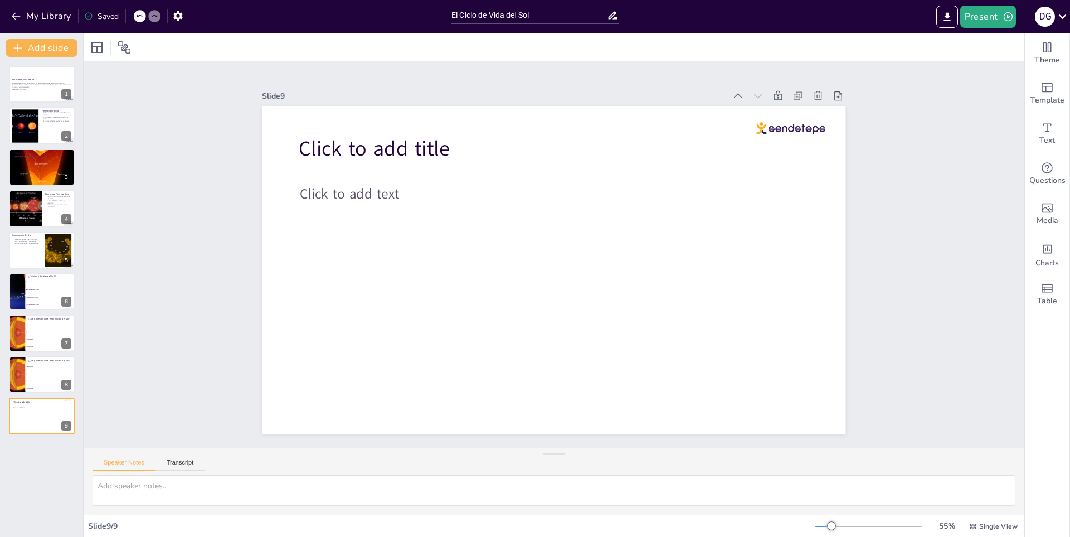
drag, startPoint x: 924, startPoint y: 106, endPoint x: 946, endPoint y: 83, distance: 32.3
click at [795, 101] on div "Slide 1 El Ciclo de Vida del Sol En esta presentación, exploraremos las etapas …" at bounding box center [554, 254] width 483 height 976
click at [840, 149] on icon at bounding box center [845, 154] width 10 height 11
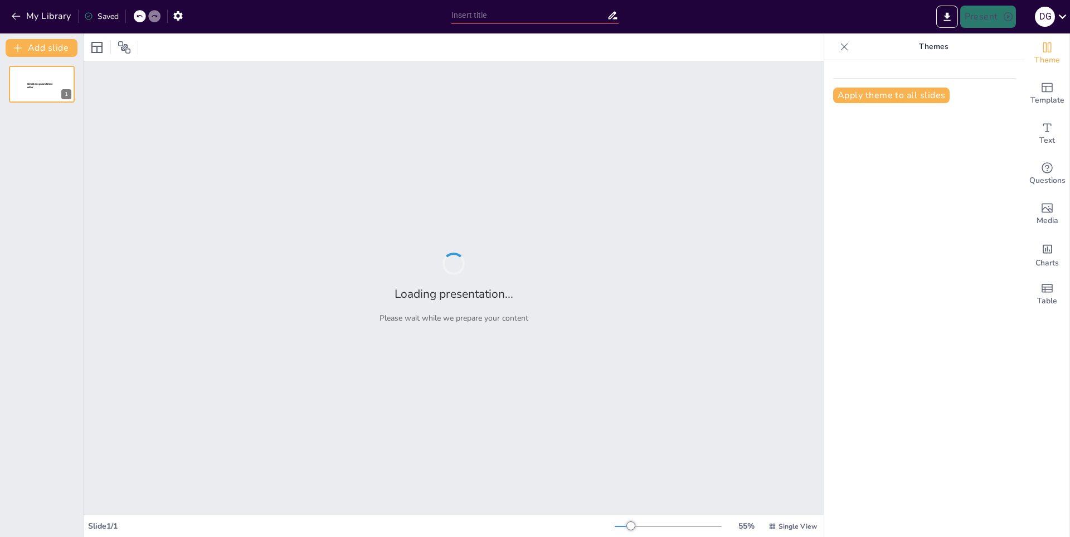
type input "La Luna: Su Influencia en la Tierra y la Cultura"
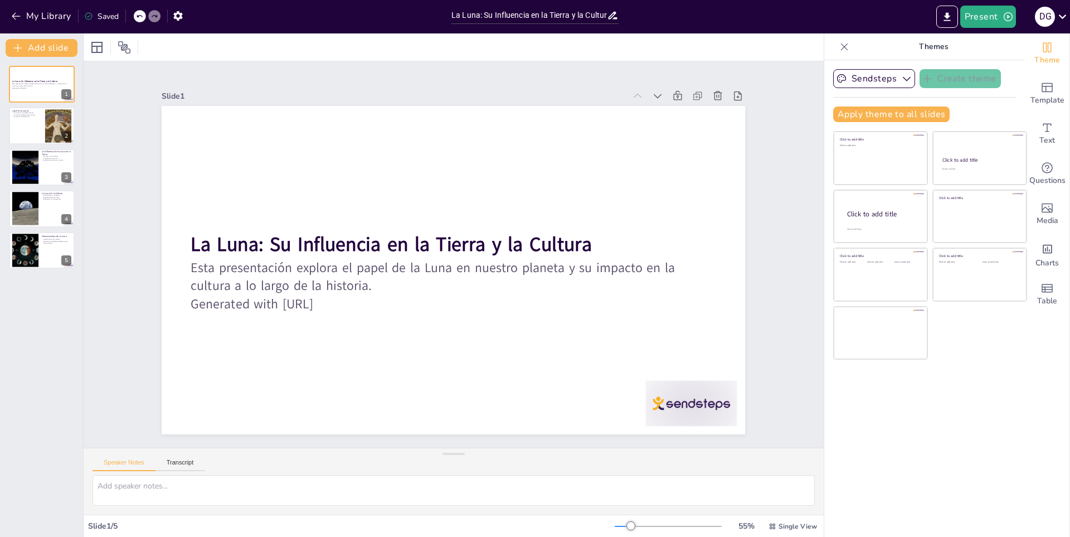
click at [839, 44] on icon at bounding box center [844, 46] width 11 height 11
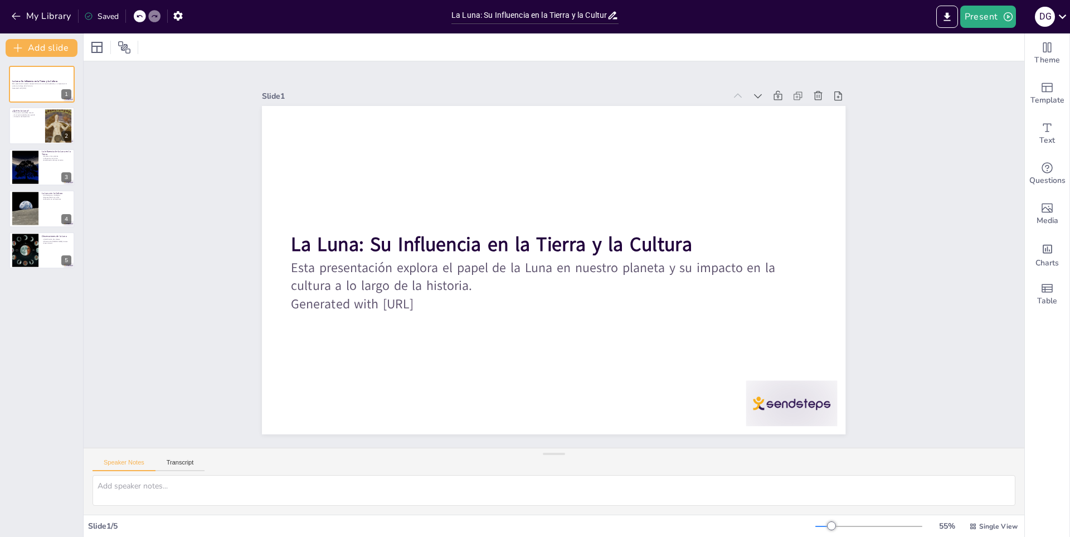
click at [53, 38] on div "Add slide La Luna: Su Influencia en la Tierra y la Cultura Esta presentación ex…" at bounding box center [42, 284] width 84 height 503
click at [55, 40] on button "Add slide" at bounding box center [42, 48] width 72 height 18
